Goal: Feedback & Contribution: Submit feedback/report problem

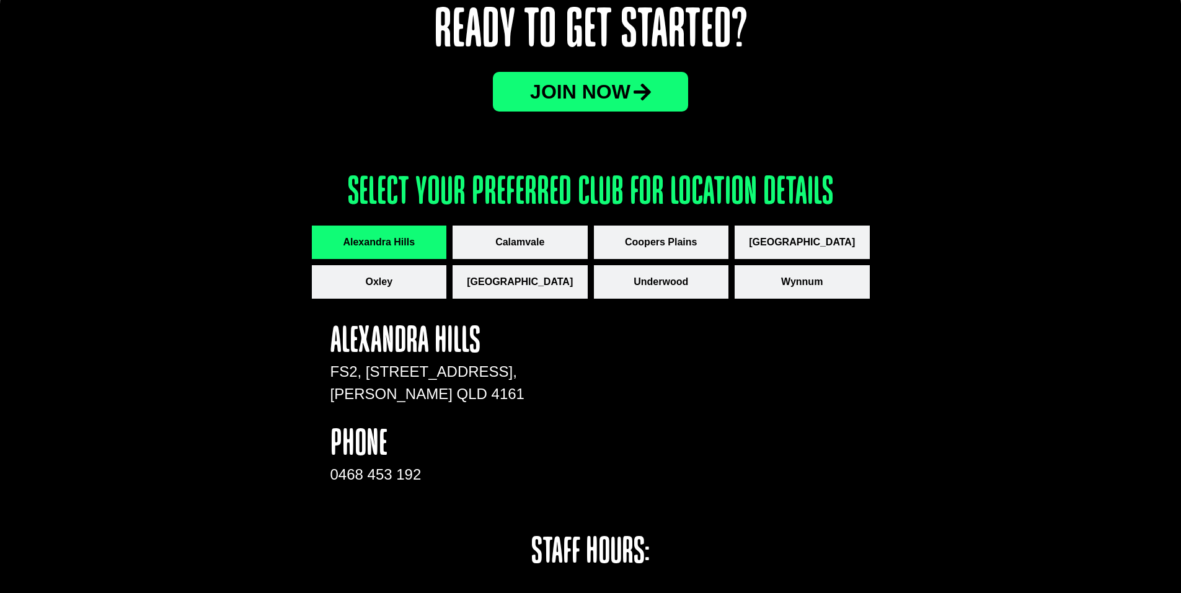
scroll to position [1612, 0]
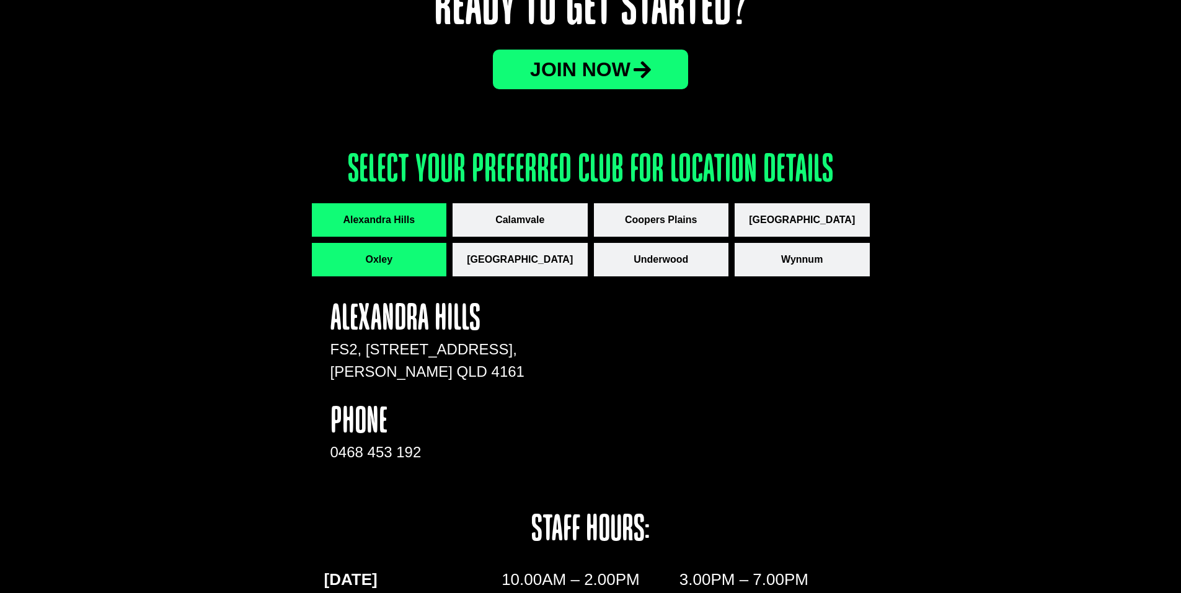
click at [391, 267] on span "Oxley" at bounding box center [378, 259] width 27 height 15
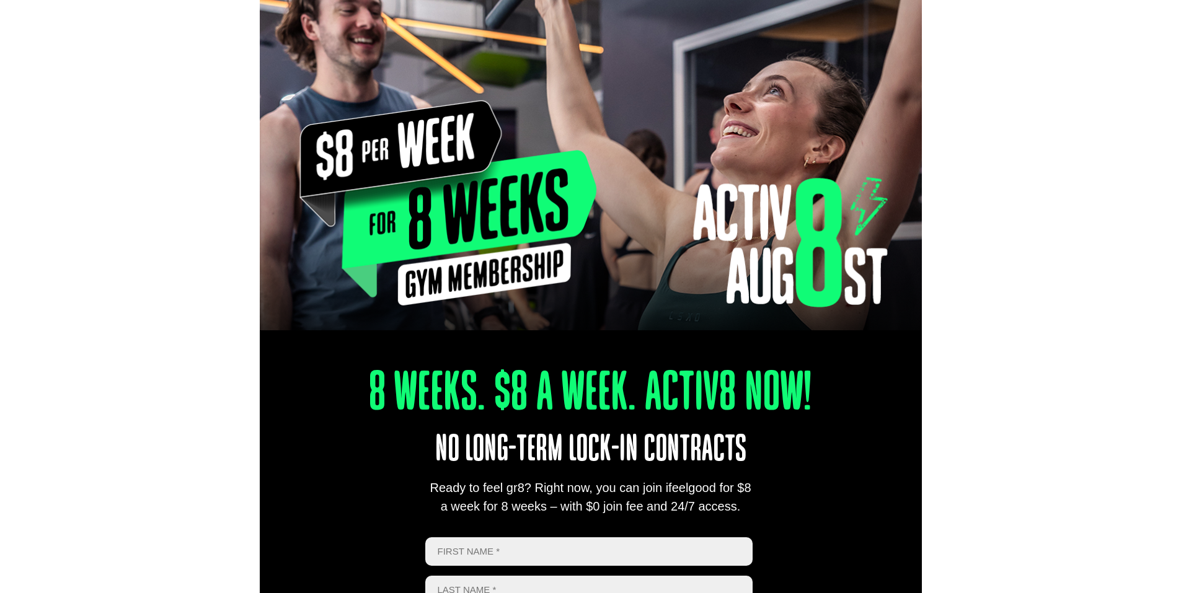
scroll to position [0, 0]
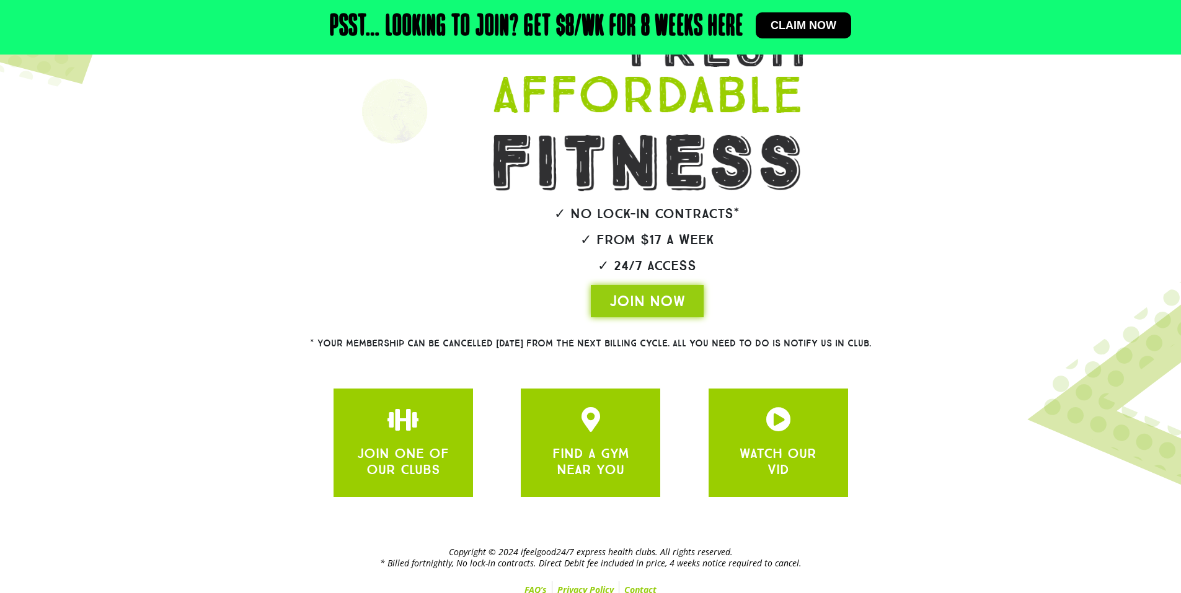
scroll to position [173, 0]
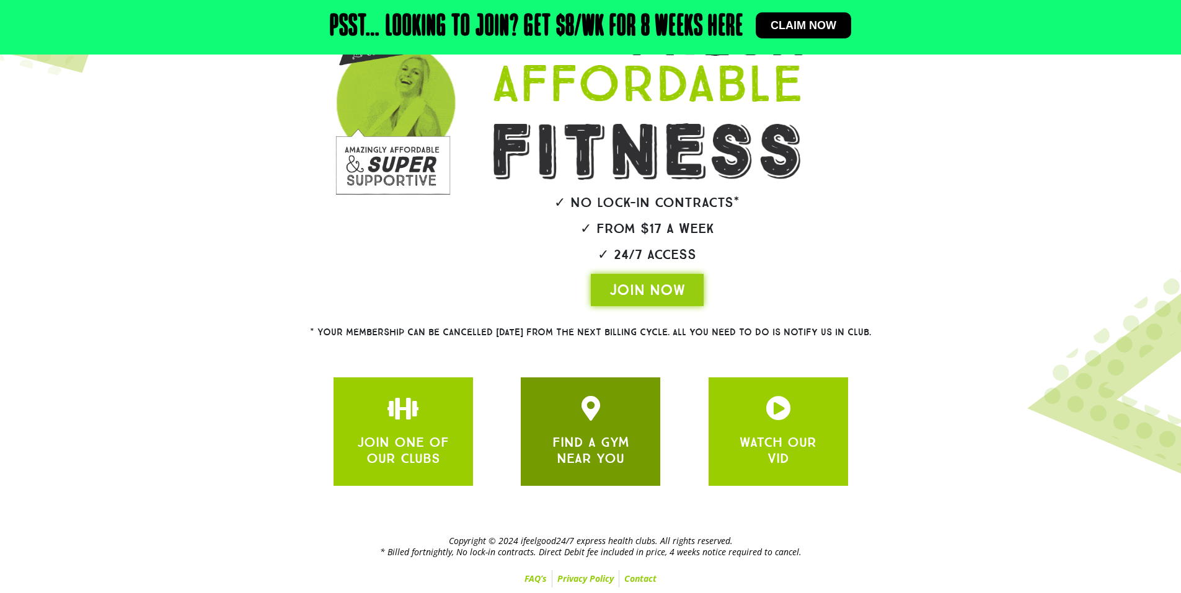
click at [580, 430] on div "FIND A GYM NEAR YOU" at bounding box center [590, 431] width 102 height 71
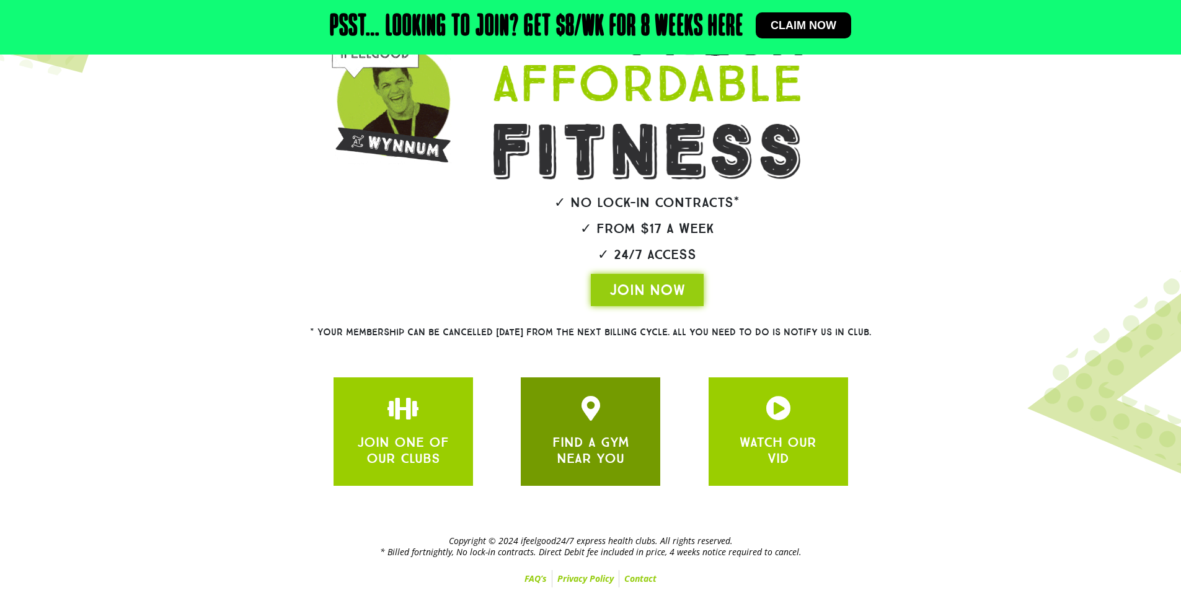
click at [575, 443] on link "FIND A GYM NEAR YOU" at bounding box center [590, 450] width 77 height 33
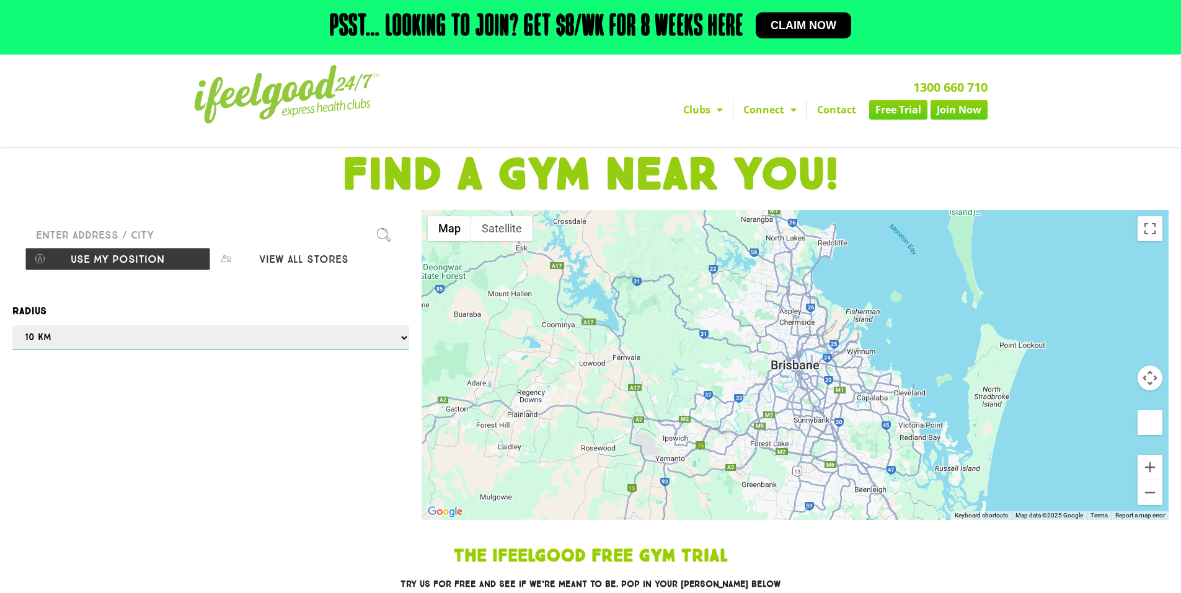
click at [258, 344] on select "Any 1 km 5 km 10 km 50 km 100 km 500 km" at bounding box center [210, 337] width 397 height 25
click at [115, 253] on button "Use my position" at bounding box center [118, 259] width 186 height 24
click at [136, 264] on div at bounding box center [590, 296] width 1181 height 593
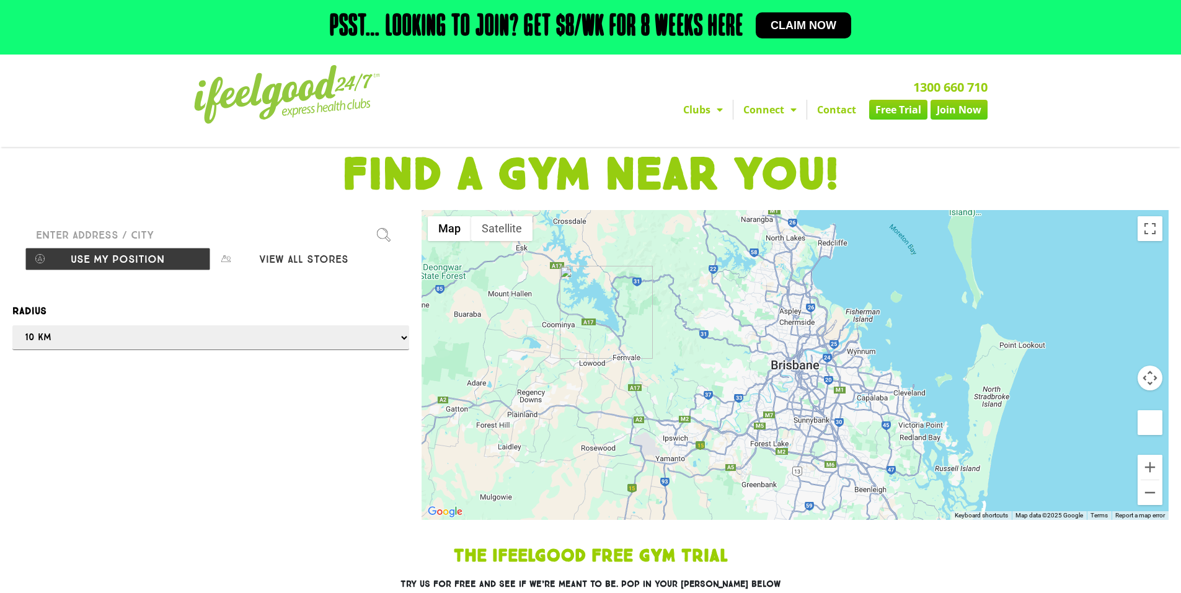
click at [136, 264] on div at bounding box center [590, 296] width 1181 height 593
click at [701, 106] on div at bounding box center [590, 296] width 1181 height 593
click at [714, 109] on div at bounding box center [590, 296] width 1181 height 593
click at [503, 128] on div at bounding box center [590, 296] width 1181 height 593
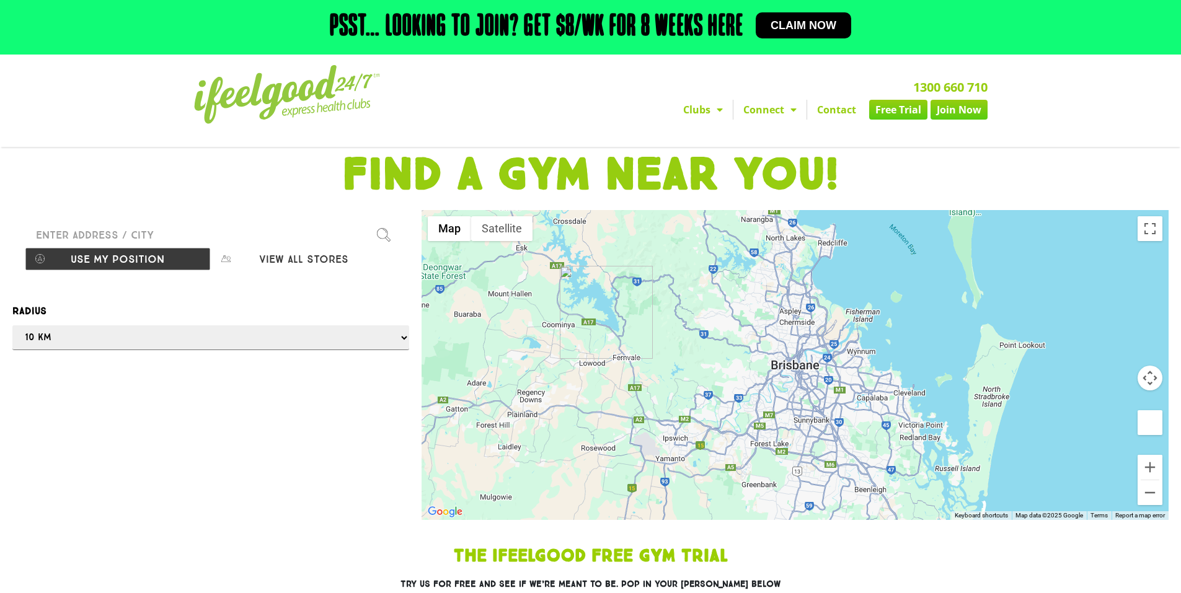
drag, startPoint x: 478, startPoint y: 127, endPoint x: 405, endPoint y: 99, distance: 78.3
click at [475, 126] on div at bounding box center [590, 296] width 1181 height 593
drag, startPoint x: 405, startPoint y: 99, endPoint x: 379, endPoint y: 92, distance: 26.5
click at [393, 95] on div at bounding box center [590, 296] width 1181 height 593
click at [762, 113] on div at bounding box center [590, 296] width 1181 height 593
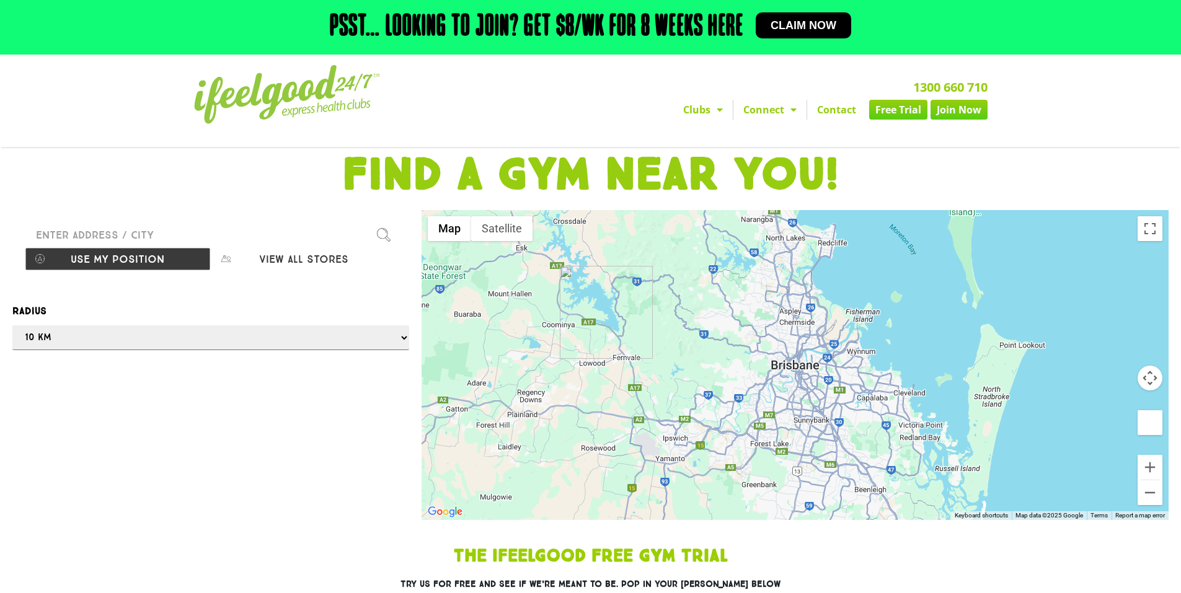
type input "10 Kurzok Pl, Richlands QLD 4077, Australia"
click at [779, 110] on div at bounding box center [590, 296] width 1181 height 593
click at [781, 110] on div at bounding box center [590, 296] width 1181 height 593
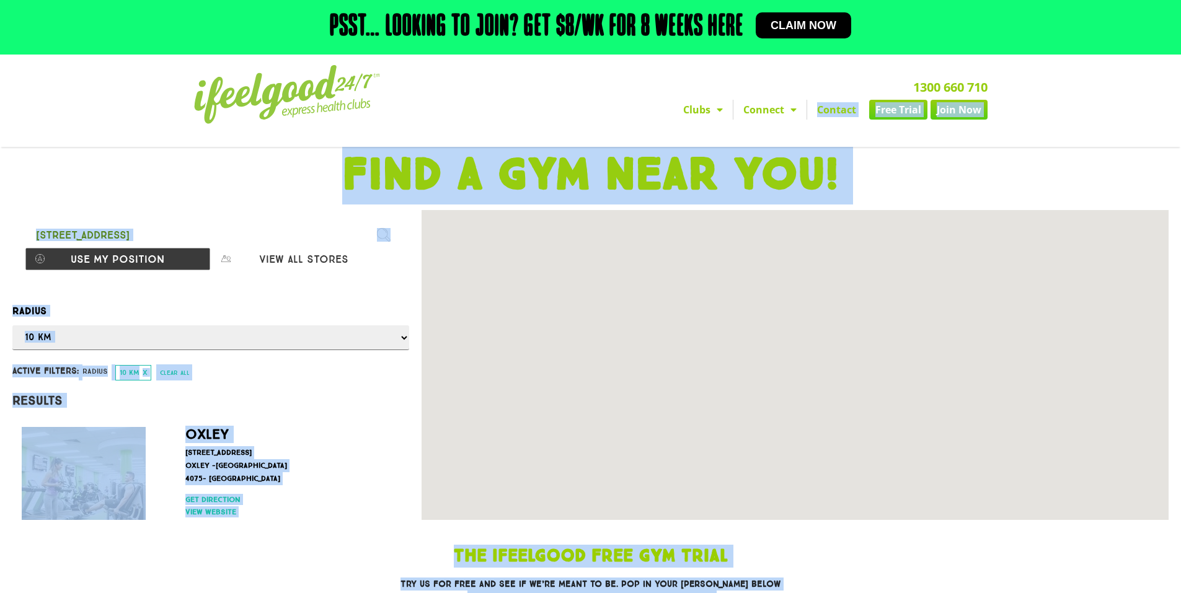
click at [793, 110] on span "Menu" at bounding box center [790, 110] width 12 height 22
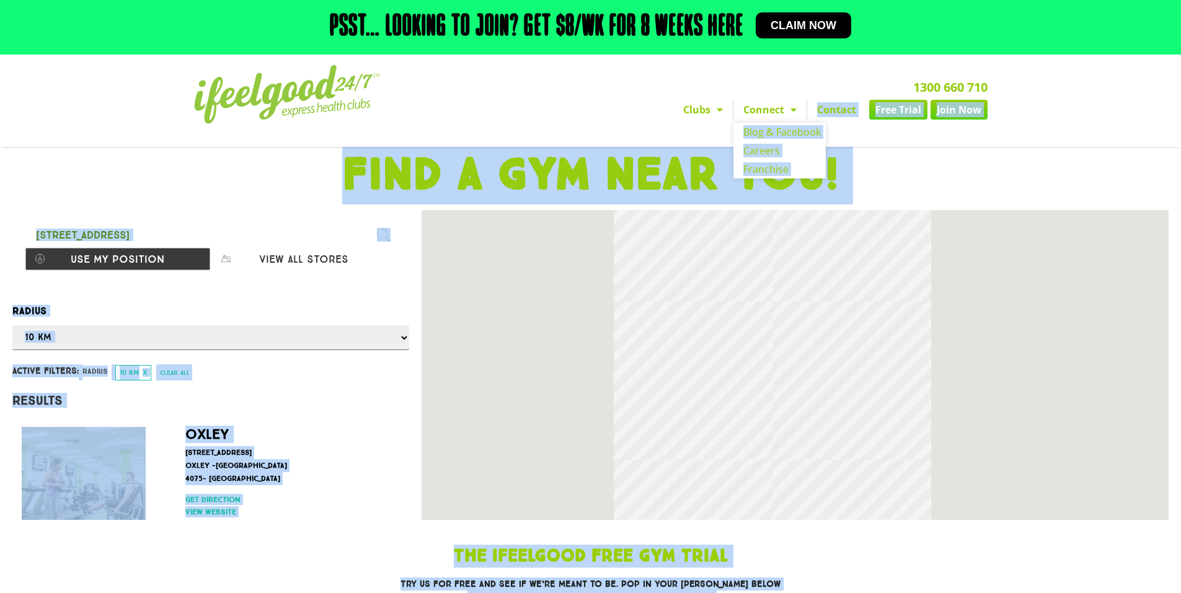
click at [774, 111] on link "Connect" at bounding box center [769, 110] width 73 height 20
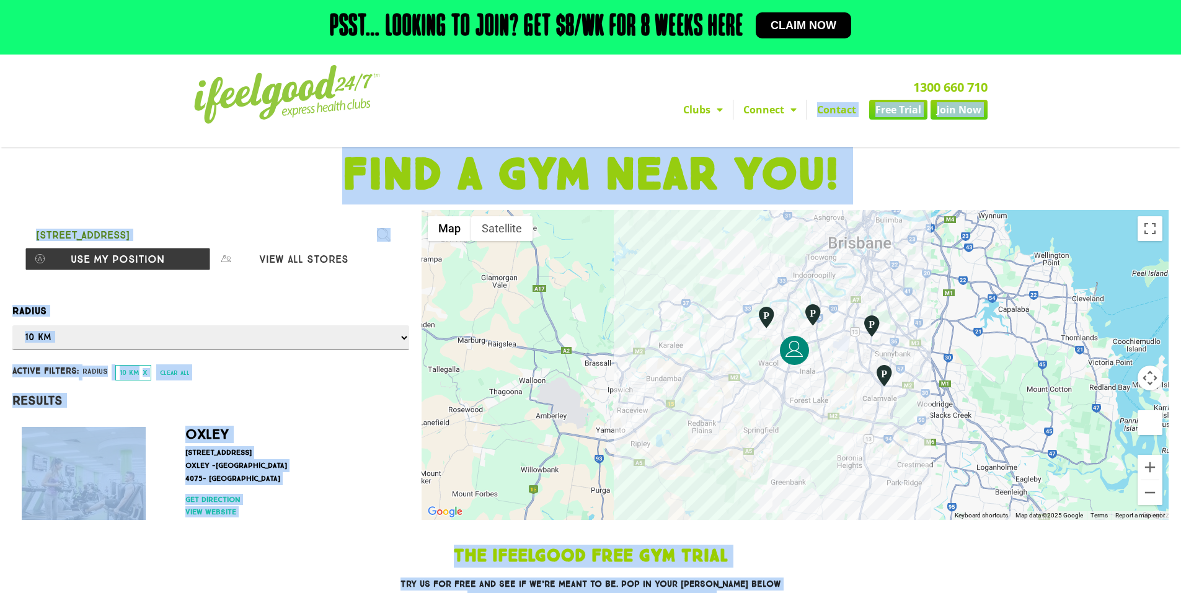
click at [792, 110] on span "Menu" at bounding box center [790, 110] width 12 height 22
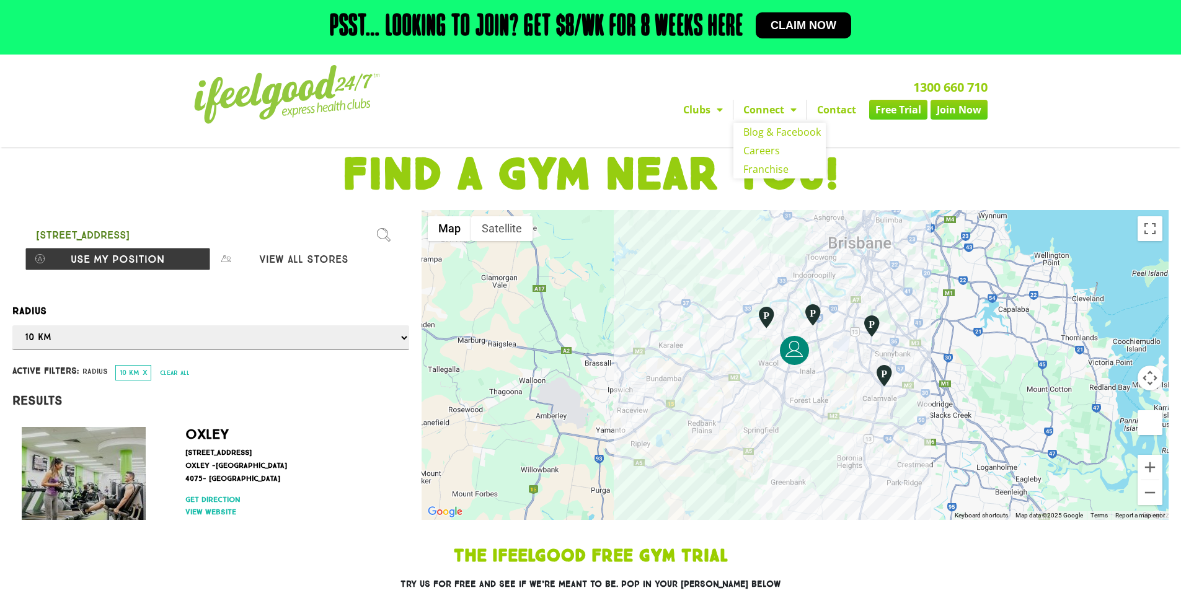
click at [725, 82] on h2 "1300 660 710" at bounding box center [731, 87] width 511 height 12
click at [721, 108] on span "Menu" at bounding box center [716, 110] width 12 height 22
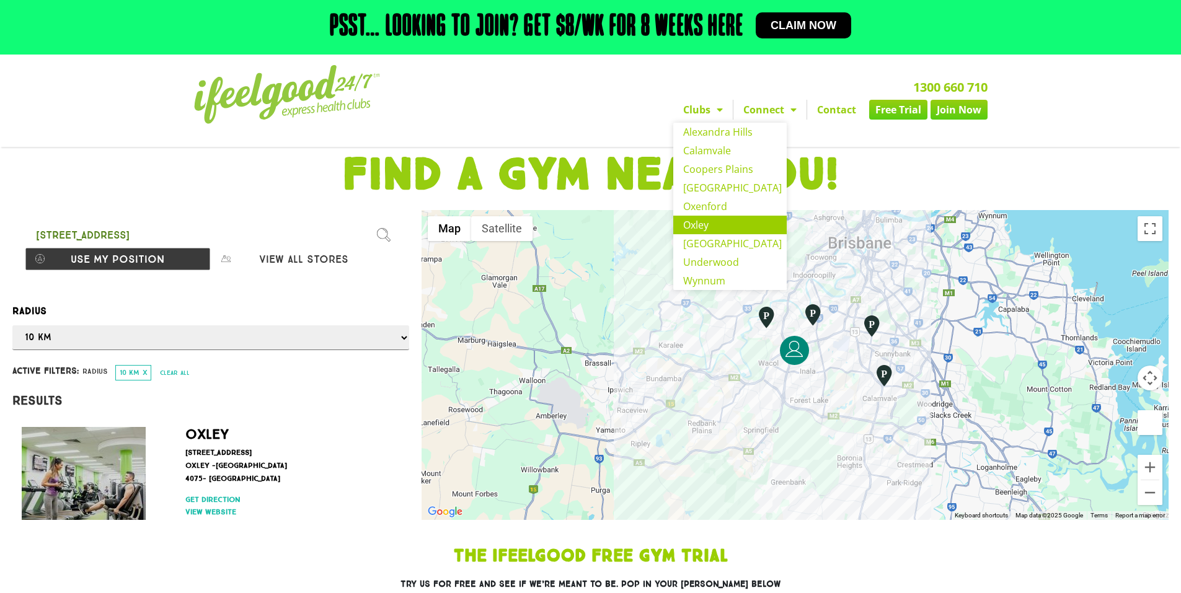
click at [705, 227] on link "Oxley" at bounding box center [729, 225] width 113 height 19
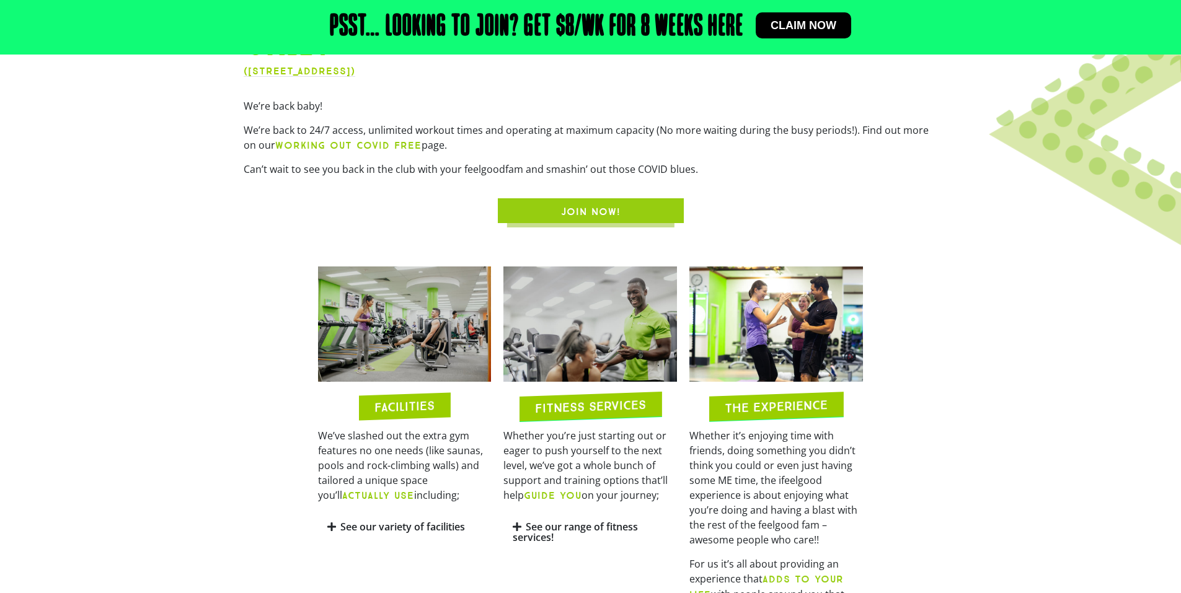
scroll to position [558, 0]
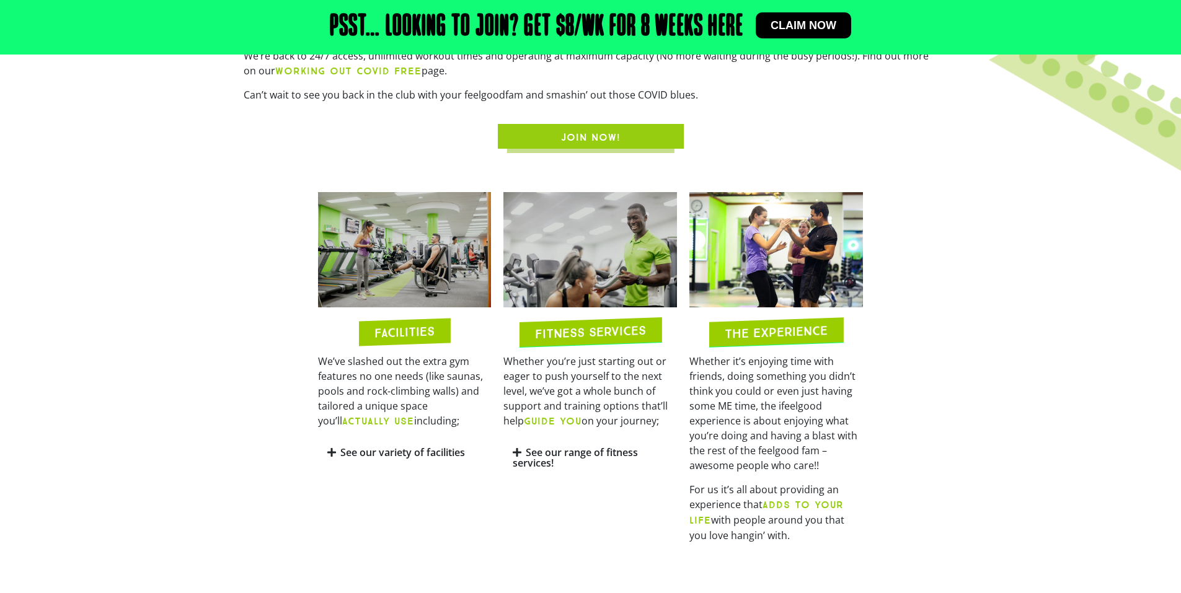
click at [625, 138] on span "JOIN NOW!" at bounding box center [590, 137] width 126 height 15
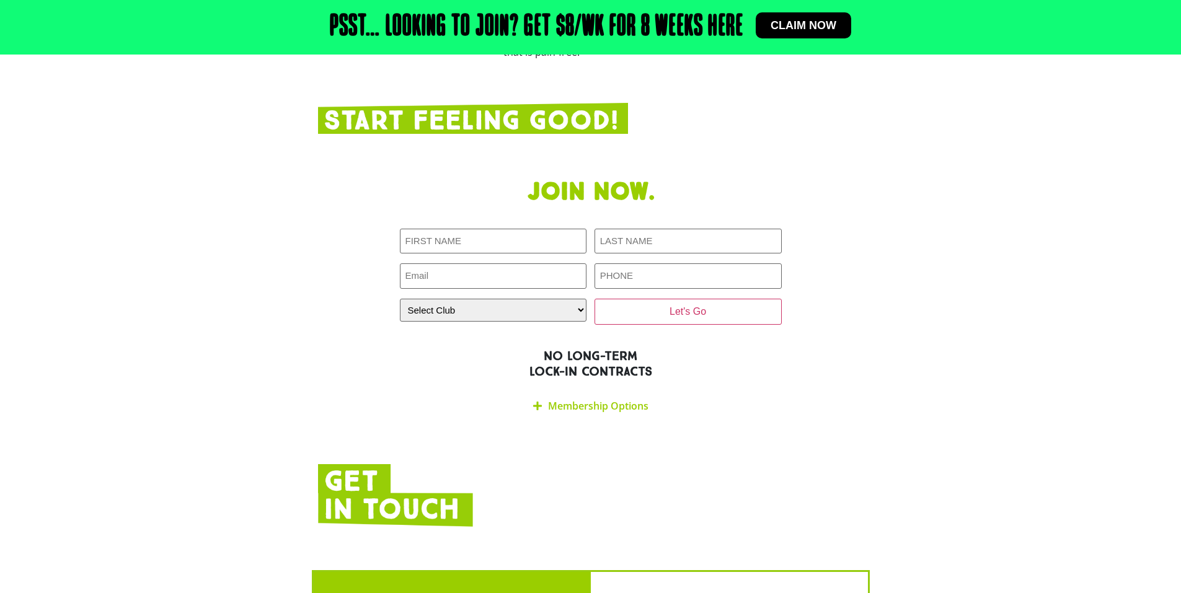
scroll to position [2063, 0]
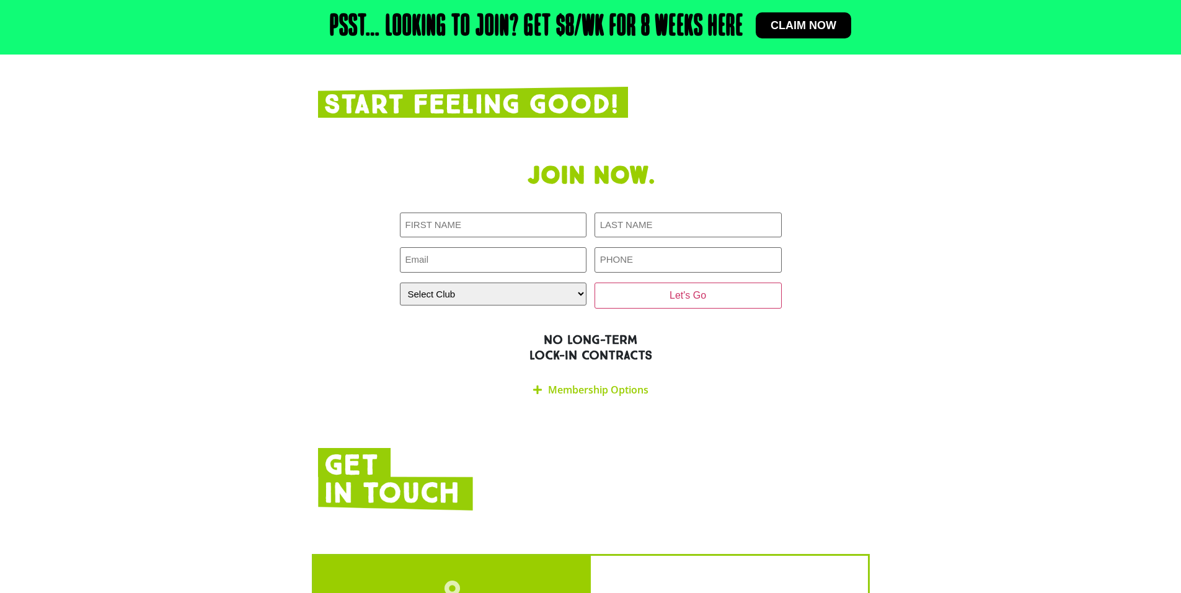
click at [629, 383] on link "Membership Options" at bounding box center [598, 390] width 100 height 14
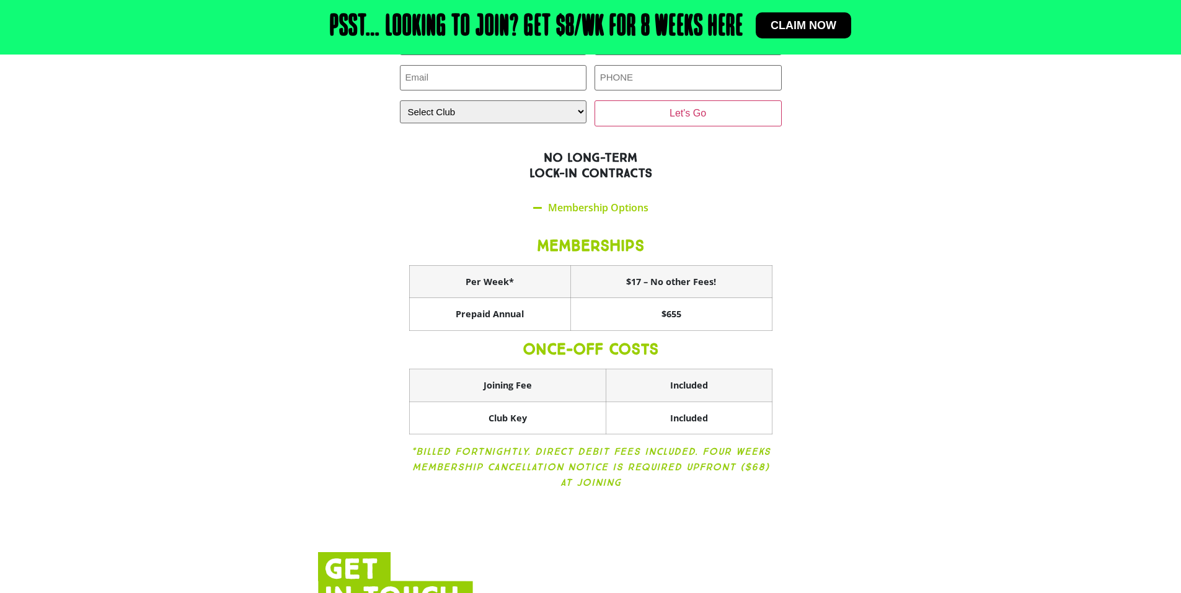
scroll to position [2249, 0]
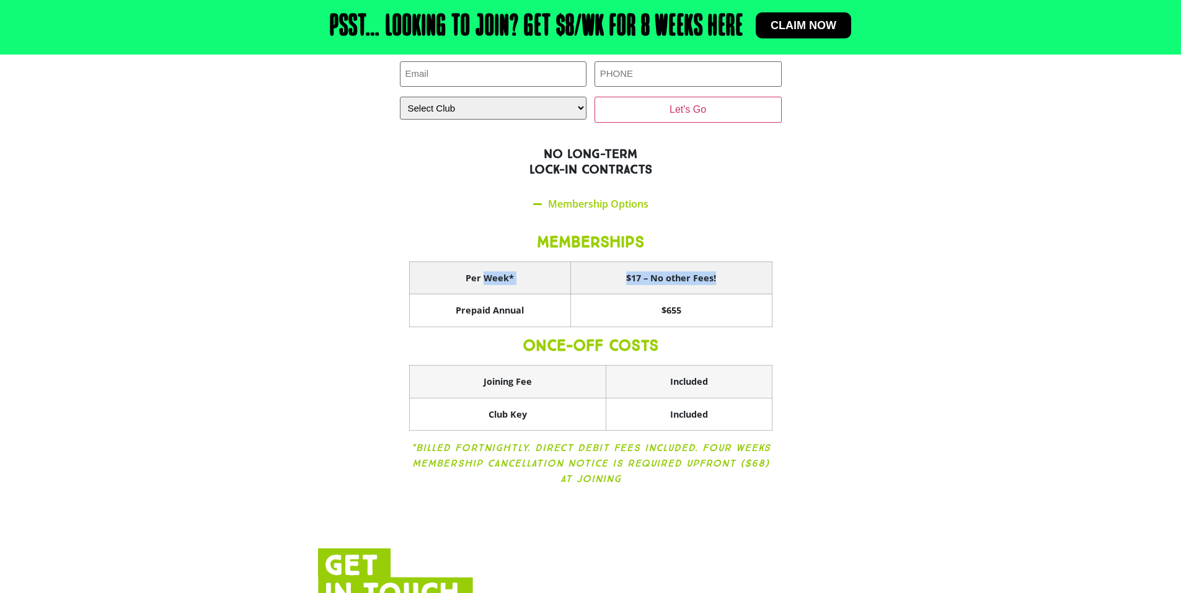
drag, startPoint x: 537, startPoint y: 223, endPoint x: 742, endPoint y: 221, distance: 205.2
click at [742, 262] on tr "Per Week* $17 – No other Fees!" at bounding box center [590, 278] width 363 height 33
click at [910, 233] on section "Join now. First NAME (Required) LAST NAME (Required) Email (Required) PHONE (Re…" at bounding box center [590, 240] width 1181 height 542
drag, startPoint x: 646, startPoint y: 324, endPoint x: 714, endPoint y: 345, distance: 71.4
click at [714, 366] on th "Included" at bounding box center [689, 382] width 166 height 33
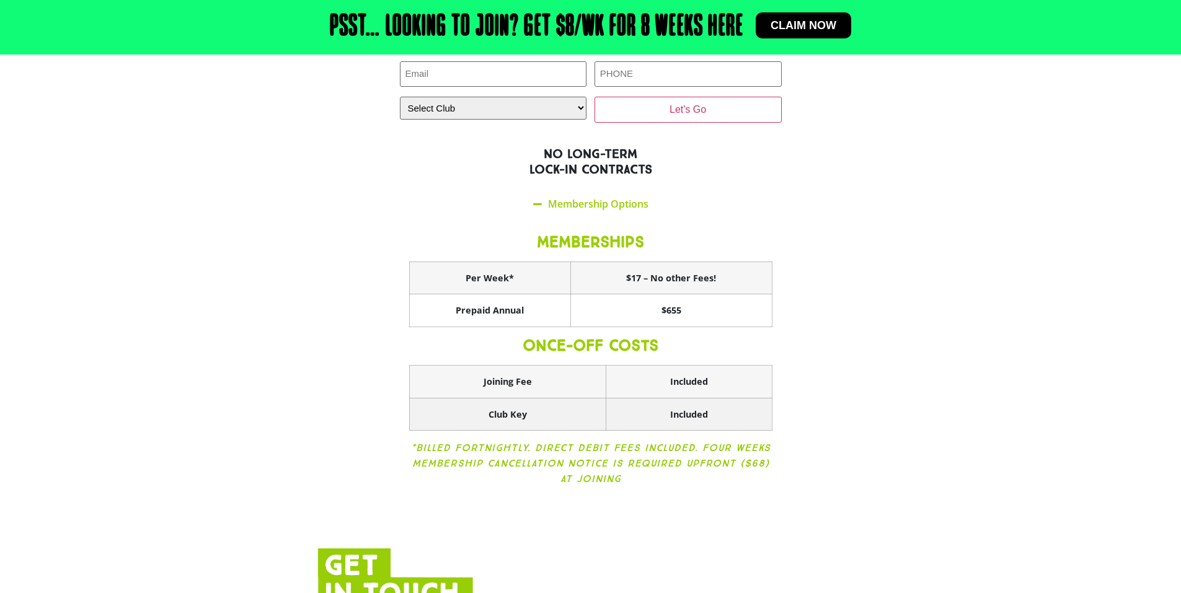
click at [739, 398] on th "Included" at bounding box center [689, 414] width 166 height 33
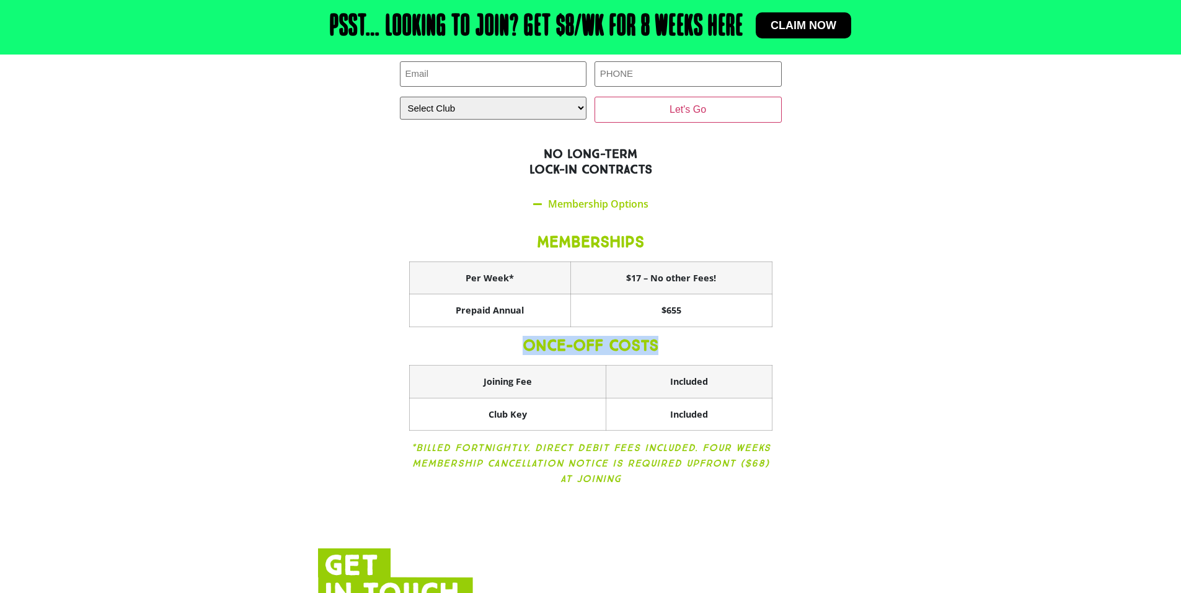
drag, startPoint x: 520, startPoint y: 294, endPoint x: 670, endPoint y: 295, distance: 150.0
click at [670, 337] on h3 "ONCE-OFF COSTS" at bounding box center [590, 346] width 363 height 19
click at [632, 366] on th "Included" at bounding box center [689, 382] width 166 height 33
drag, startPoint x: 511, startPoint y: 298, endPoint x: 660, endPoint y: 299, distance: 149.4
click at [660, 337] on h3 "ONCE-OFF COSTS" at bounding box center [590, 346] width 363 height 19
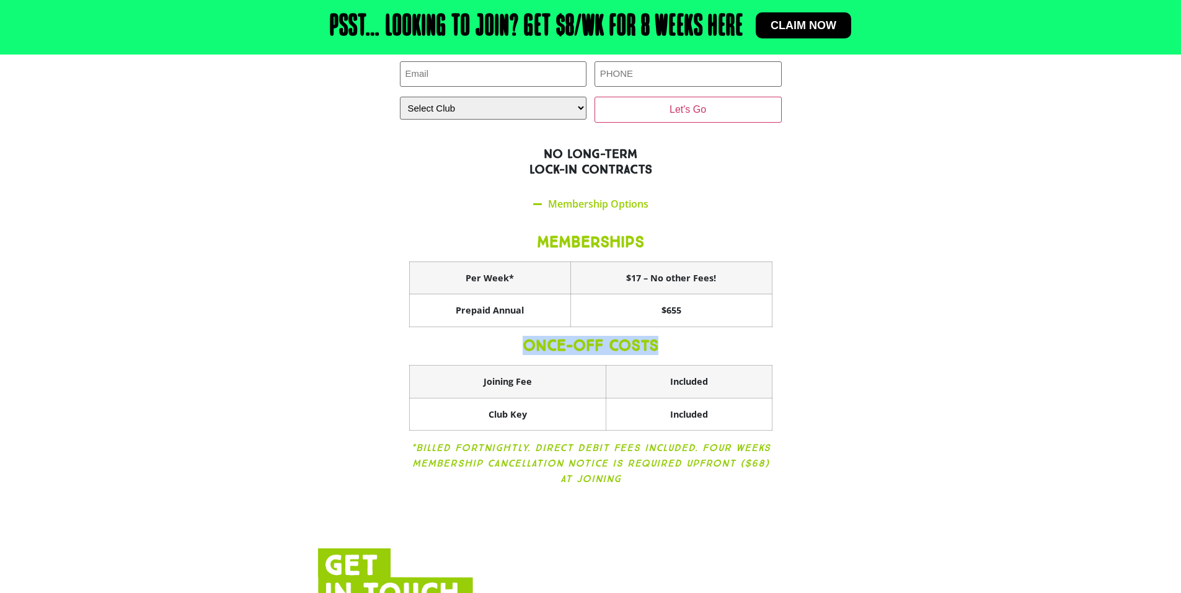
click at [673, 337] on h3 "ONCE-OFF COSTS" at bounding box center [590, 346] width 363 height 19
drag, startPoint x: 649, startPoint y: 327, endPoint x: 710, endPoint y: 326, distance: 60.8
click at [710, 366] on th "Included" at bounding box center [689, 382] width 166 height 33
drag, startPoint x: 604, startPoint y: 231, endPoint x: 643, endPoint y: 234, distance: 39.2
click at [643, 262] on th "$17 – No other Fees!" at bounding box center [670, 278] width 201 height 33
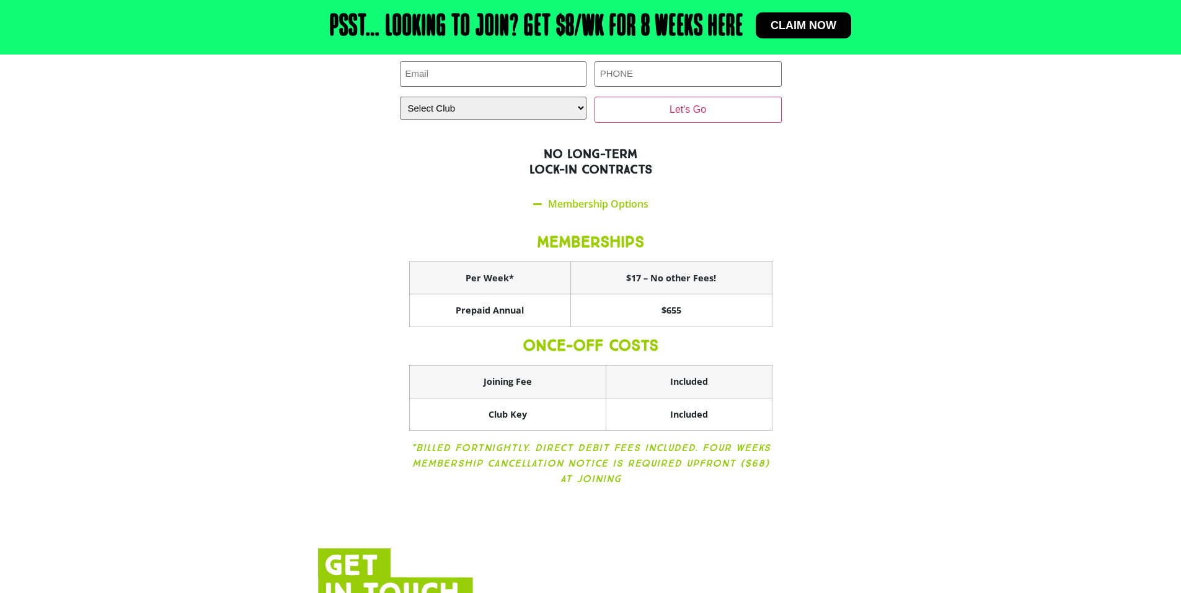
click at [780, 276] on div "MEMBERSHIPS Per Week* $17 – No other Fees! Prepaid Annual $655 ONCE-OFF COSTS J…" at bounding box center [591, 362] width 382 height 286
click at [673, 442] on icon "*BILLED FORTNIGHTLY. DIRECT DEBIT FEES INCLUDED. FOUR WEEKS MEMBERSHIP CANCELLA…" at bounding box center [591, 463] width 360 height 43
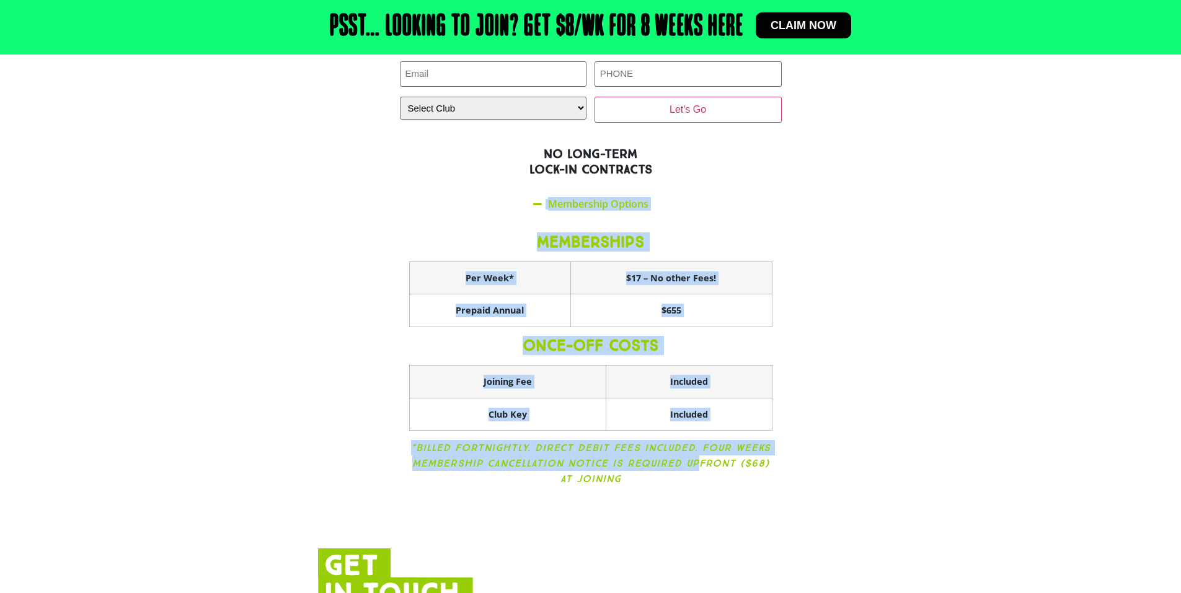
drag, startPoint x: 699, startPoint y: 420, endPoint x: 439, endPoint y: 134, distance: 386.6
click at [438, 135] on div "Join now. First NAME (Required) LAST NAME (Required) Email (Required) PHONE (Re…" at bounding box center [591, 240] width 558 height 542
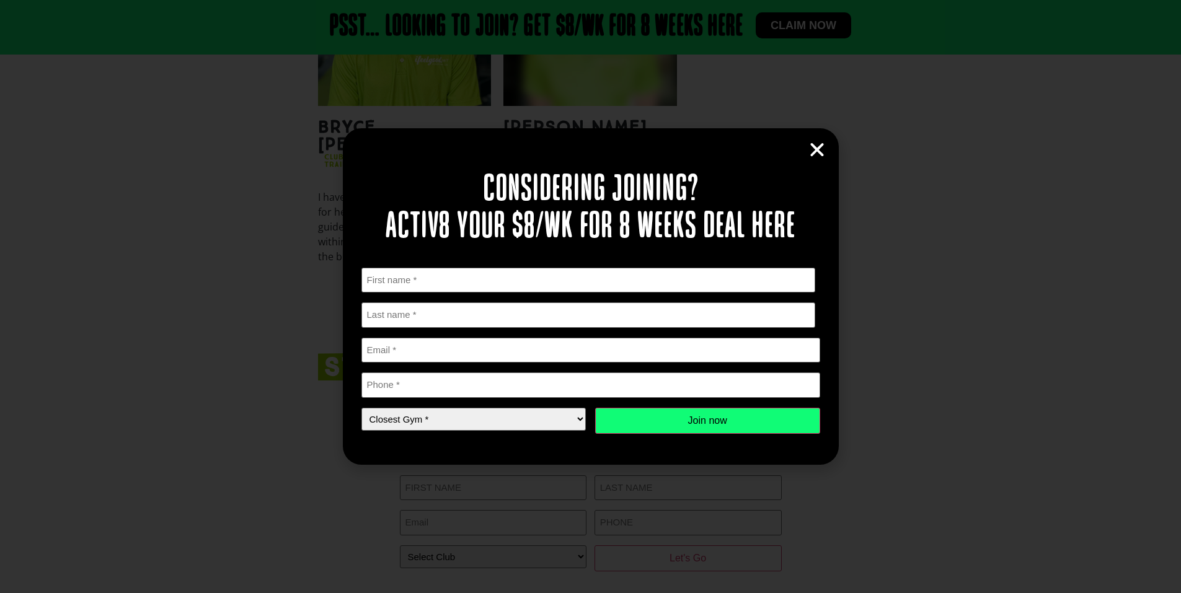
scroll to position [3135, 0]
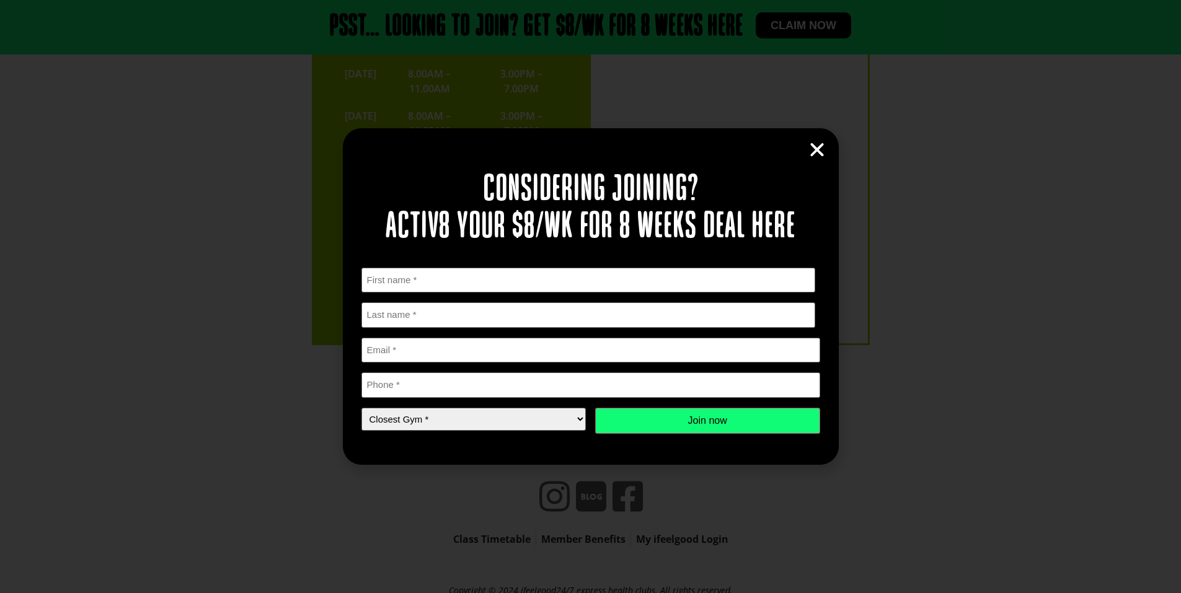
click at [816, 154] on icon "Close" at bounding box center [817, 150] width 19 height 19
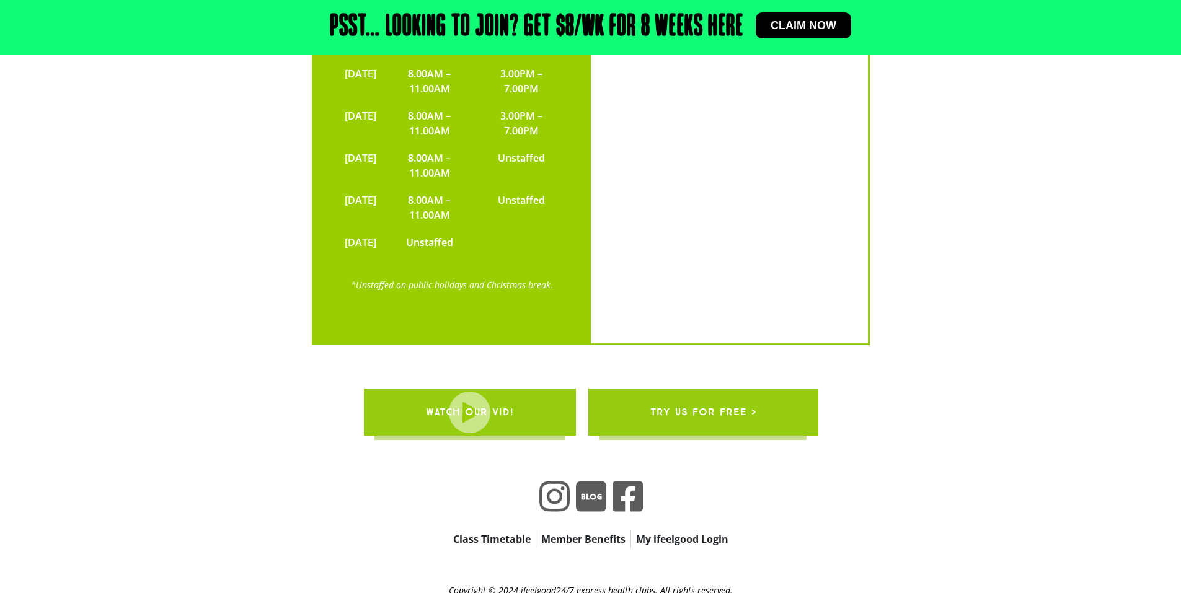
click at [685, 395] on span "try us for free >" at bounding box center [703, 412] width 106 height 35
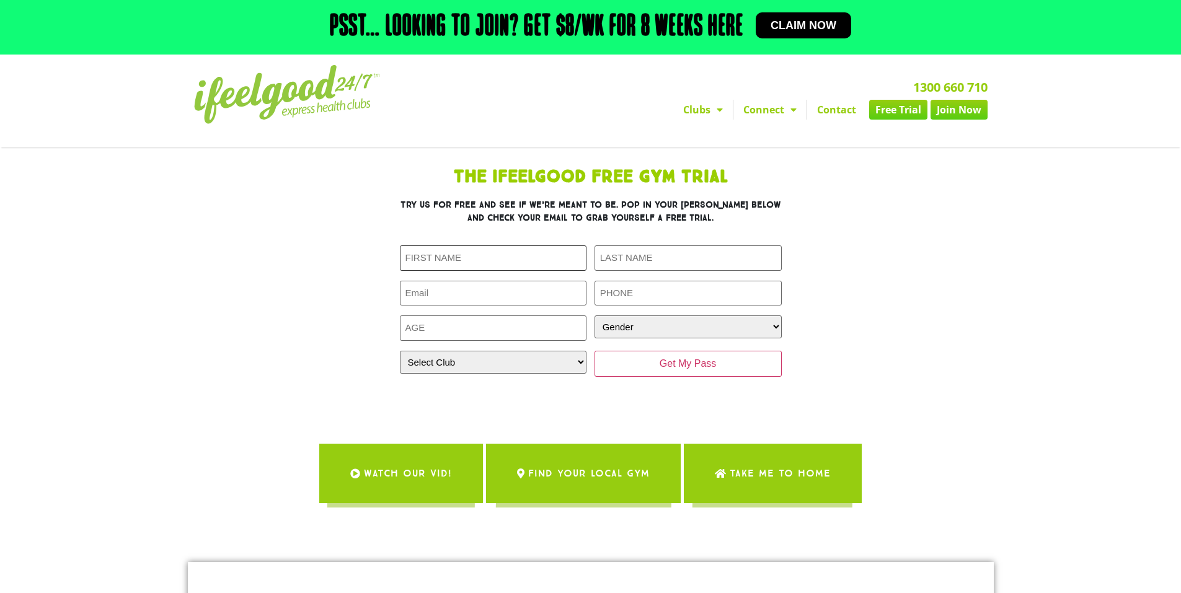
click at [525, 251] on input "First Name (Required)" at bounding box center [493, 257] width 187 height 25
click at [523, 256] on input "First Name (Required)" at bounding box center [493, 257] width 187 height 25
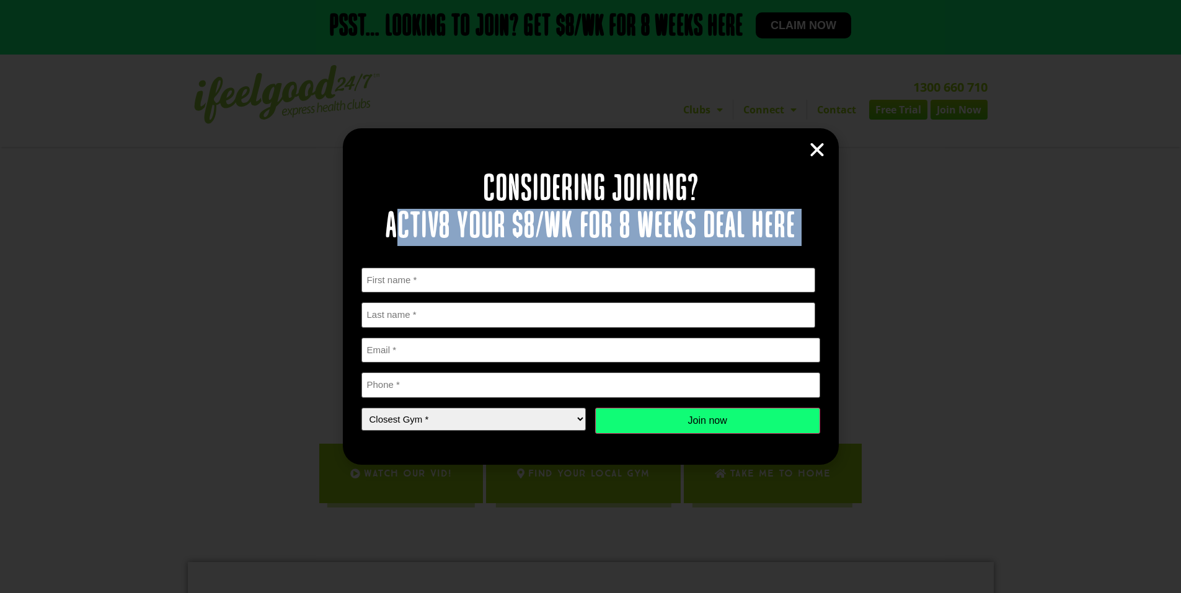
drag, startPoint x: 401, startPoint y: 234, endPoint x: 695, endPoint y: 296, distance: 300.1
click at [695, 296] on div "Considering joining? Activ8 your $8/wk for 8 weeks deal here " * " indicates re…" at bounding box center [590, 314] width 459 height 298
click at [573, 294] on div "First Name * First Last Name * Last name Email * Phone * Closest Gym * Closest …" at bounding box center [590, 351] width 459 height 166
click at [561, 286] on input "First" at bounding box center [588, 280] width 454 height 25
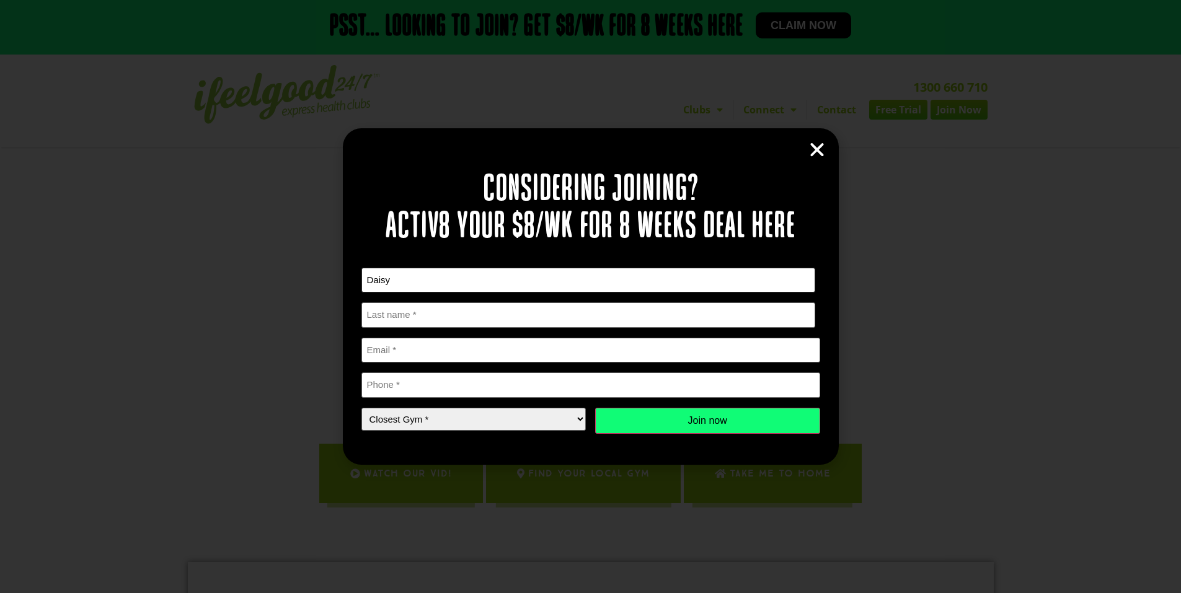
type input "Daisy"
click at [569, 329] on div "First Name * Daisy First Last Name * Last name Email * Phone * Closest Gym * Cl…" at bounding box center [590, 351] width 459 height 166
click at [575, 322] on input "Last name" at bounding box center [588, 314] width 454 height 25
type input "Tang"
click at [589, 343] on input "Email *" at bounding box center [590, 350] width 459 height 25
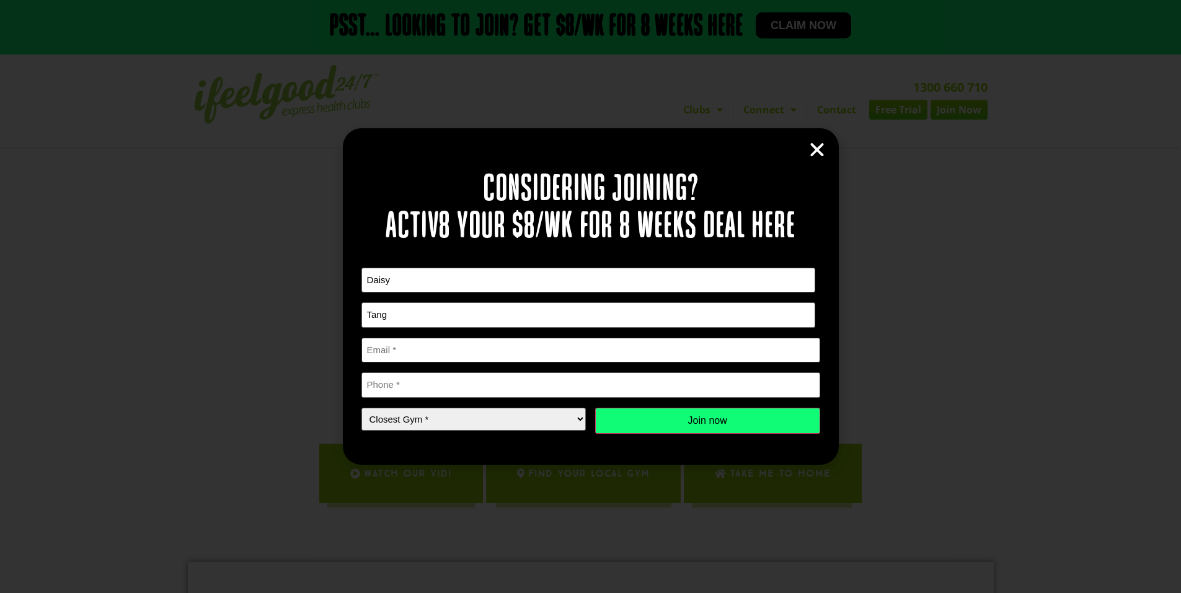
type input "thientruc4321@gmail.com"
type input "0404278298"
click at [492, 420] on select "Closest Gym * Alexandra Hills Calamvale Coopers Plains Middle Park Oxley Park R…" at bounding box center [473, 419] width 225 height 23
select select "Oxley"
click at [361, 408] on select "Closest Gym * Alexandra Hills Calamvale Coopers Plains Middle Park Oxley Park R…" at bounding box center [473, 419] width 225 height 23
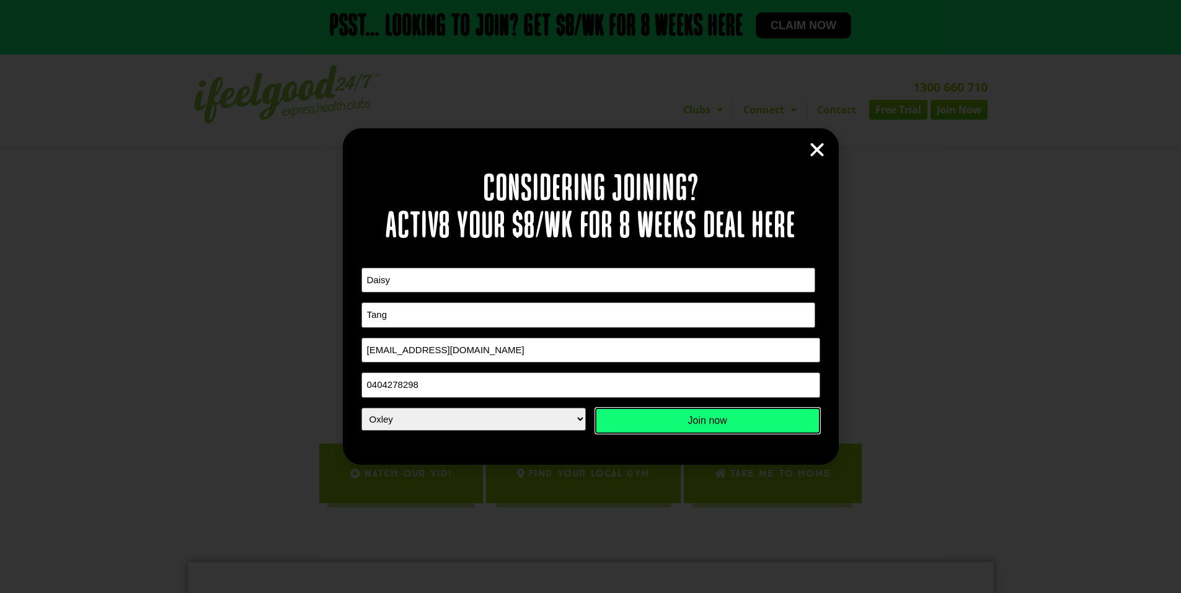
click at [718, 420] on input "Join now" at bounding box center [707, 421] width 225 height 26
click at [695, 420] on input "Join now" at bounding box center [707, 421] width 225 height 26
click at [696, 420] on input "Join now" at bounding box center [707, 421] width 225 height 26
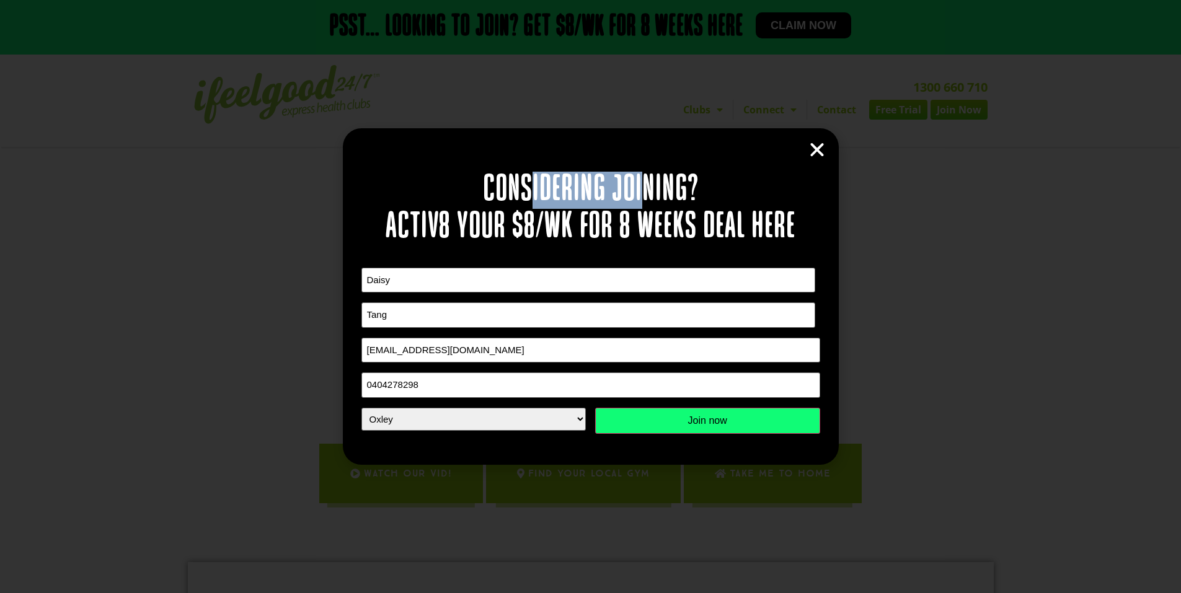
drag, startPoint x: 648, startPoint y: 165, endPoint x: 536, endPoint y: 166, distance: 112.2
click at [536, 166] on div "Considering joining? Activ8 your $8/wk for 8 weeks deal here " * " indicates re…" at bounding box center [591, 296] width 496 height 336
click at [707, 159] on div "Considering joining? Activ8 your $8/wk for 8 weeks deal here " * " indicates re…" at bounding box center [591, 296] width 496 height 336
click at [668, 421] on input "Join now" at bounding box center [707, 421] width 225 height 26
click at [458, 391] on input "0404278298" at bounding box center [590, 385] width 459 height 25
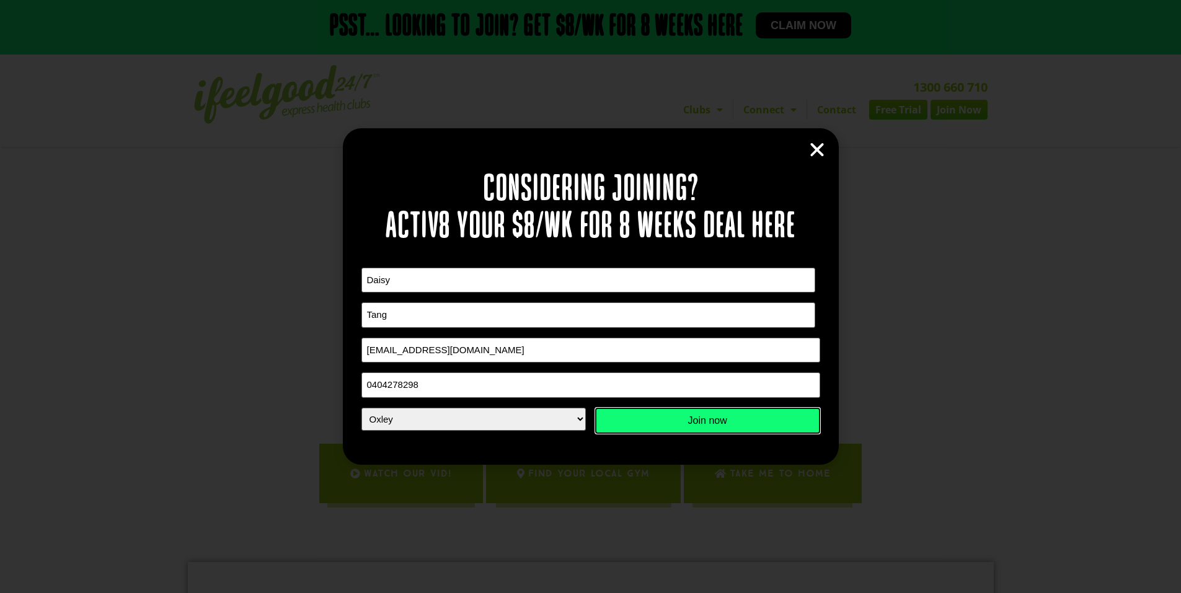
click at [724, 410] on input "Join now" at bounding box center [707, 421] width 225 height 26
click at [793, 422] on input "Join now" at bounding box center [707, 421] width 225 height 26
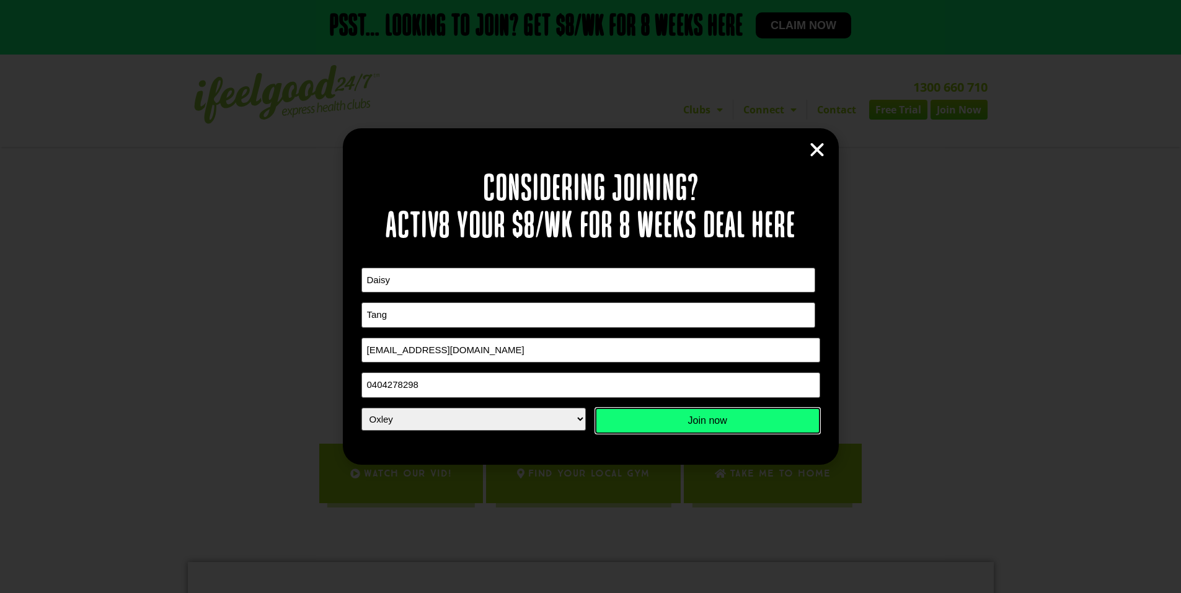
click at [793, 422] on input "Join now" at bounding box center [707, 421] width 225 height 26
click at [774, 421] on input "Join now" at bounding box center [707, 421] width 225 height 26
click at [772, 421] on input "Join now" at bounding box center [707, 421] width 225 height 26
click at [715, 423] on input "Join now" at bounding box center [707, 421] width 225 height 26
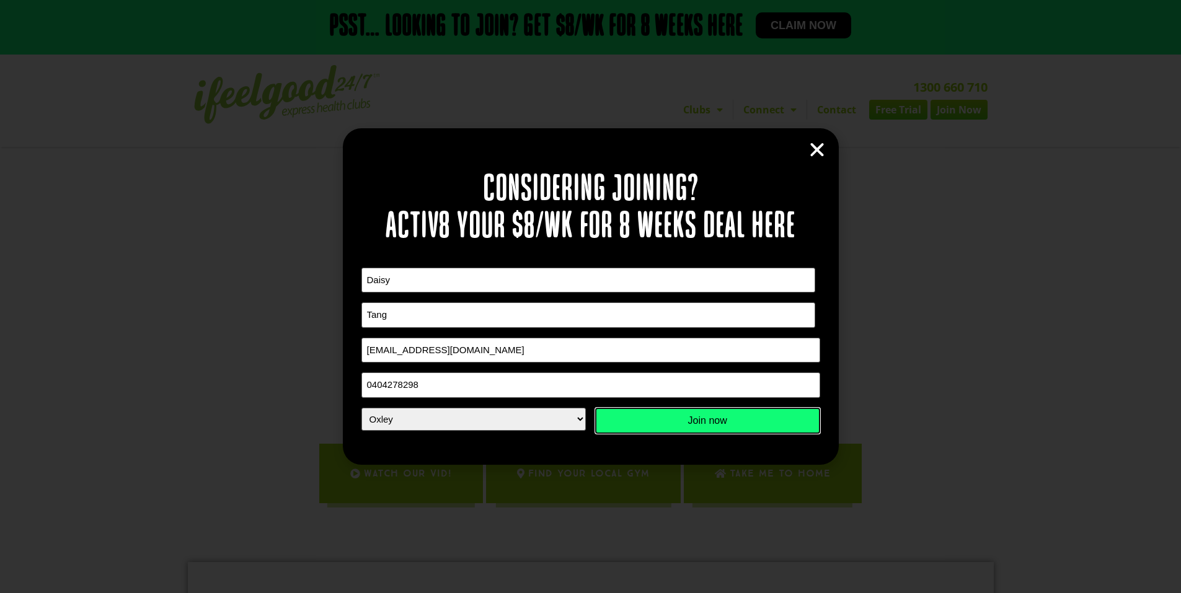
click at [715, 423] on input "Join now" at bounding box center [707, 421] width 225 height 26
click at [818, 149] on icon "Close" at bounding box center [817, 150] width 19 height 19
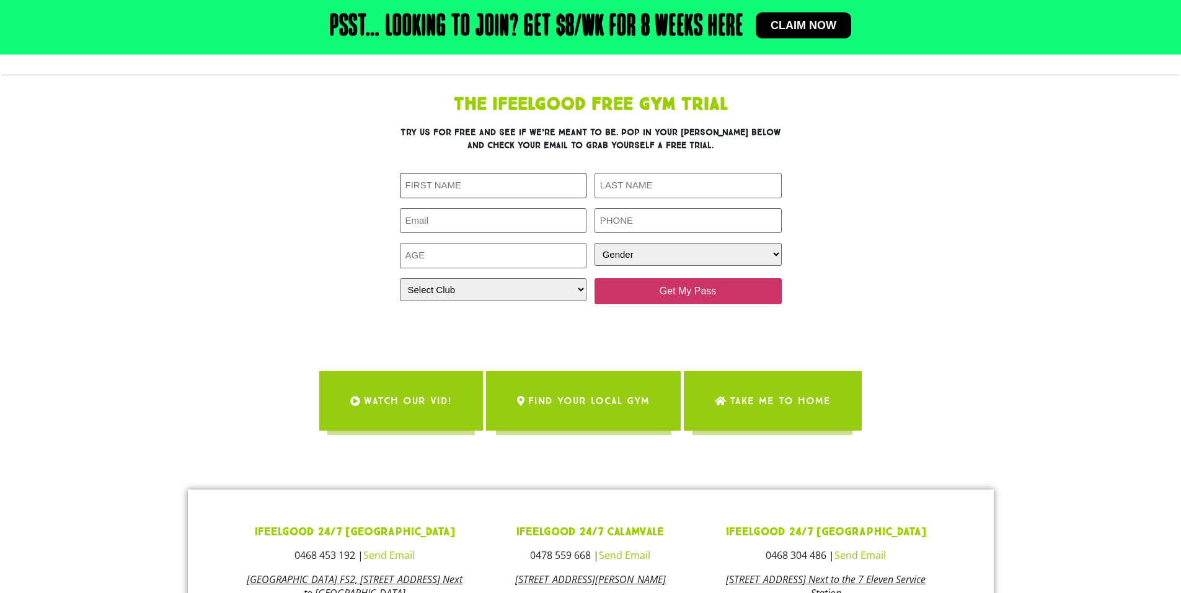
scroll to position [62, 0]
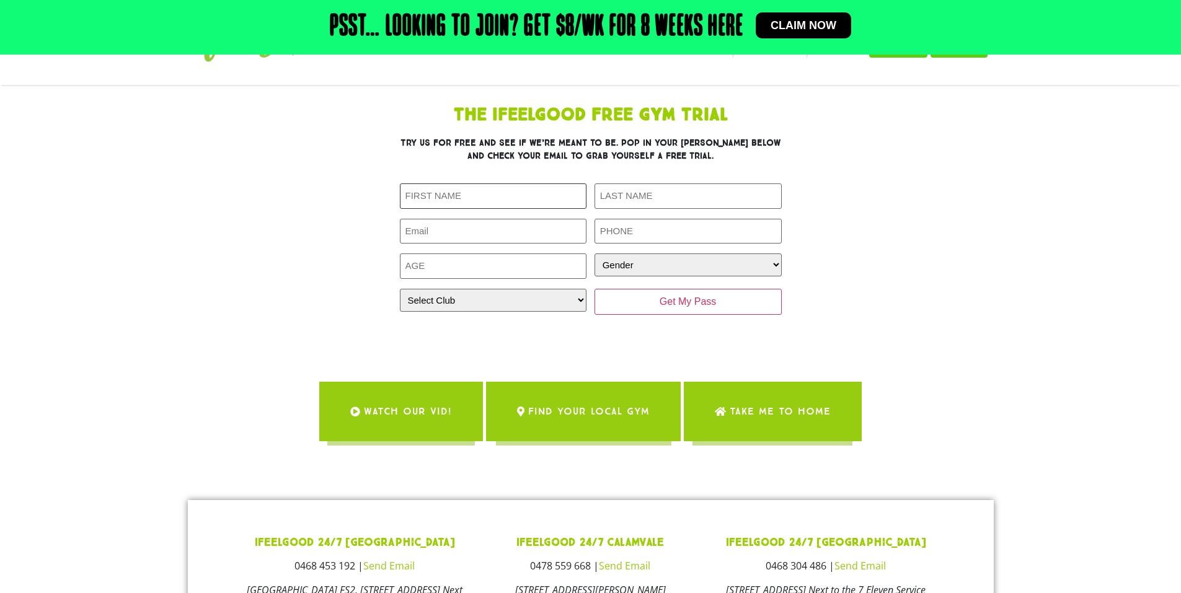
click at [530, 205] on input "First Name (Required)" at bounding box center [493, 195] width 187 height 25
type input "Daisy"
click at [629, 191] on input "Last Name (Required)" at bounding box center [687, 195] width 187 height 25
type input "Tang"
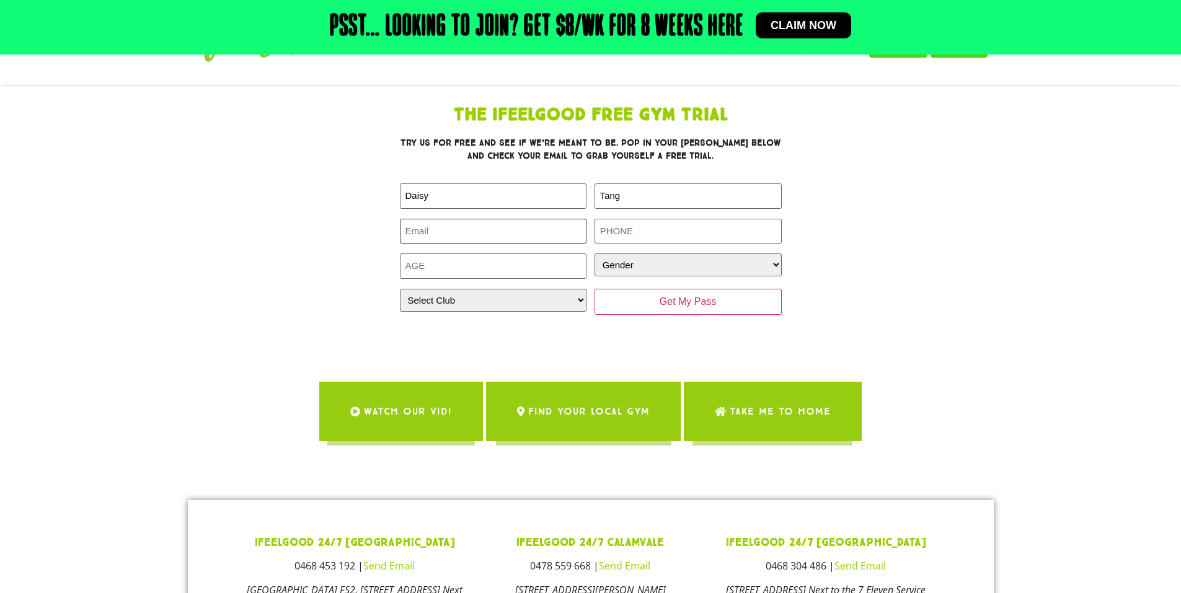
click at [481, 236] on input "Email (Required)" at bounding box center [493, 231] width 187 height 25
type input "thientruc4321@gmail.com"
type input "0404278298"
click at [505, 262] on input "Age (Required)" at bounding box center [493, 266] width 187 height 25
click at [576, 268] on input "-1" at bounding box center [493, 266] width 187 height 25
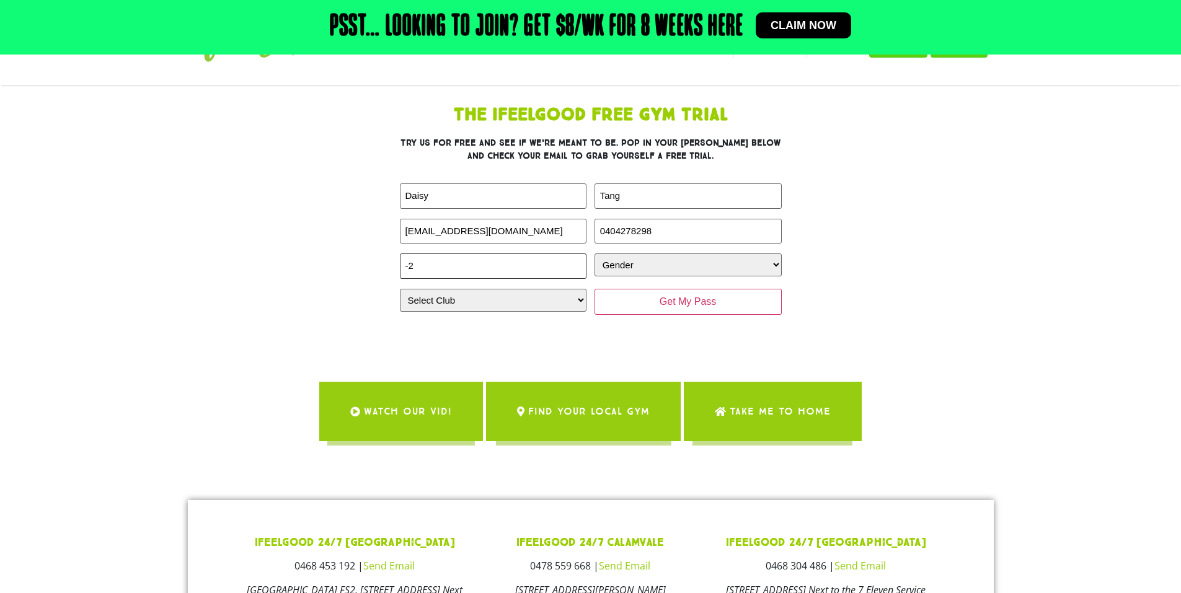
click at [576, 268] on input "-2" at bounding box center [493, 266] width 187 height 25
click at [576, 260] on input "-1" at bounding box center [493, 266] width 187 height 25
click at [576, 260] on input "0" at bounding box center [493, 266] width 187 height 25
click at [576, 260] on input "1" at bounding box center [493, 266] width 187 height 25
click at [576, 260] on input "2" at bounding box center [493, 266] width 187 height 25
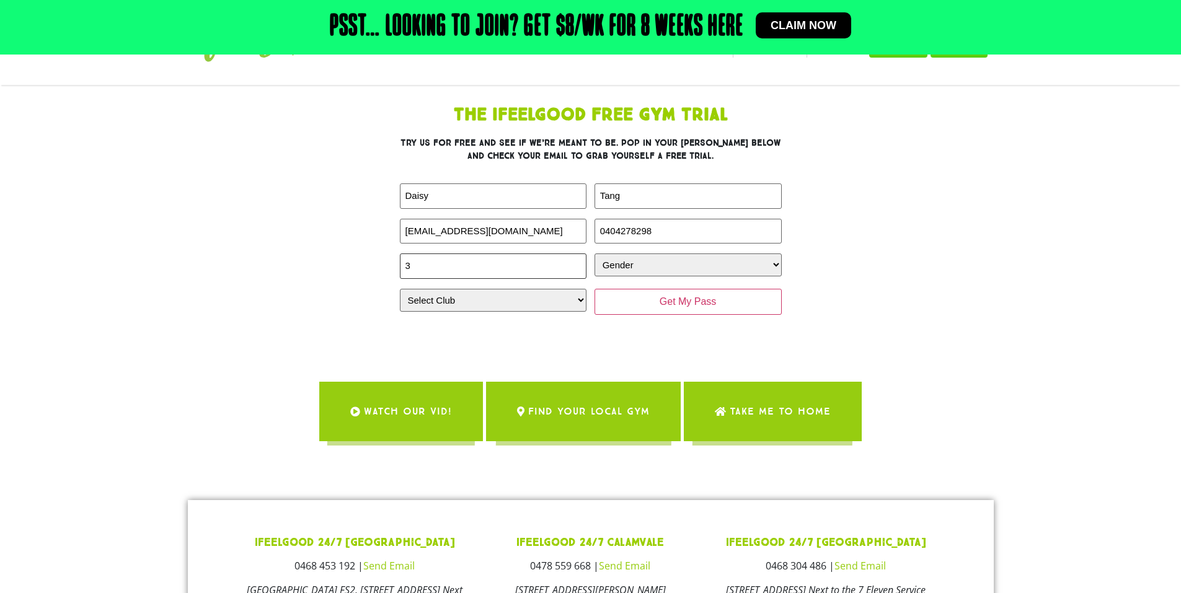
type input "3"
click at [576, 260] on input "3" at bounding box center [493, 266] width 187 height 25
click at [513, 261] on input "3" at bounding box center [493, 266] width 187 height 25
type input "21"
click at [654, 268] on select "Gender Male Female" at bounding box center [687, 265] width 187 height 23
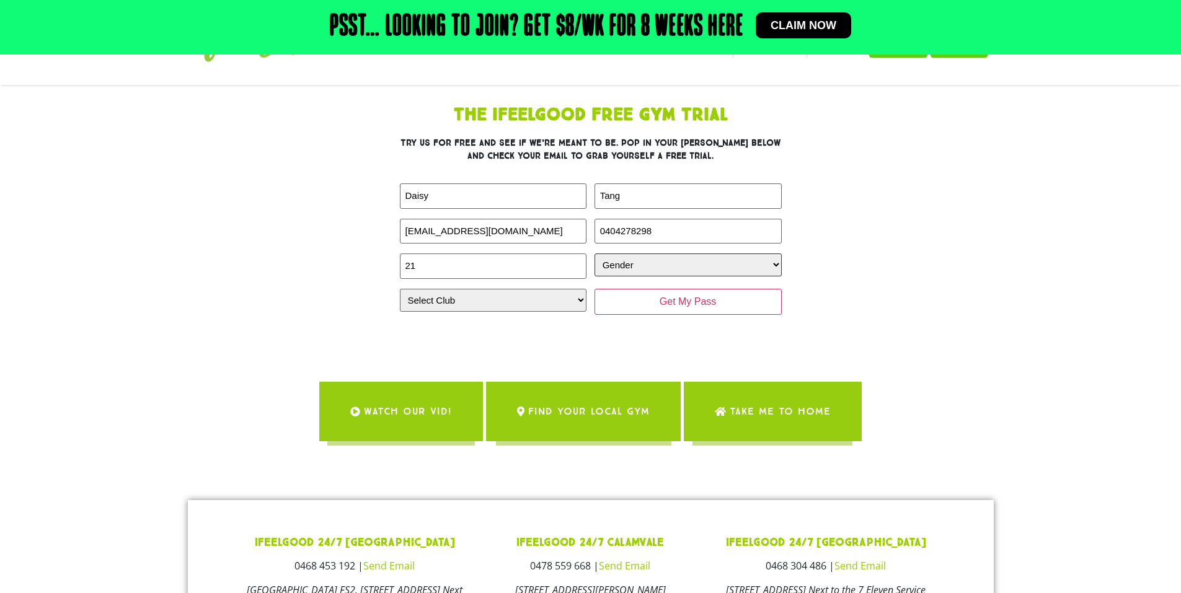
select select "Female"
click at [594, 254] on select "Gender Male Female" at bounding box center [687, 265] width 187 height 23
click at [514, 300] on select "Select Club Alexandra Hills Calamvale Coopers Plains Middle Park Oxenford Oxley…" at bounding box center [493, 300] width 187 height 23
select select "Oxley"
click at [400, 289] on select "Select Club Alexandra Hills Calamvale Coopers Plains Middle Park Oxenford Oxley…" at bounding box center [493, 300] width 187 height 23
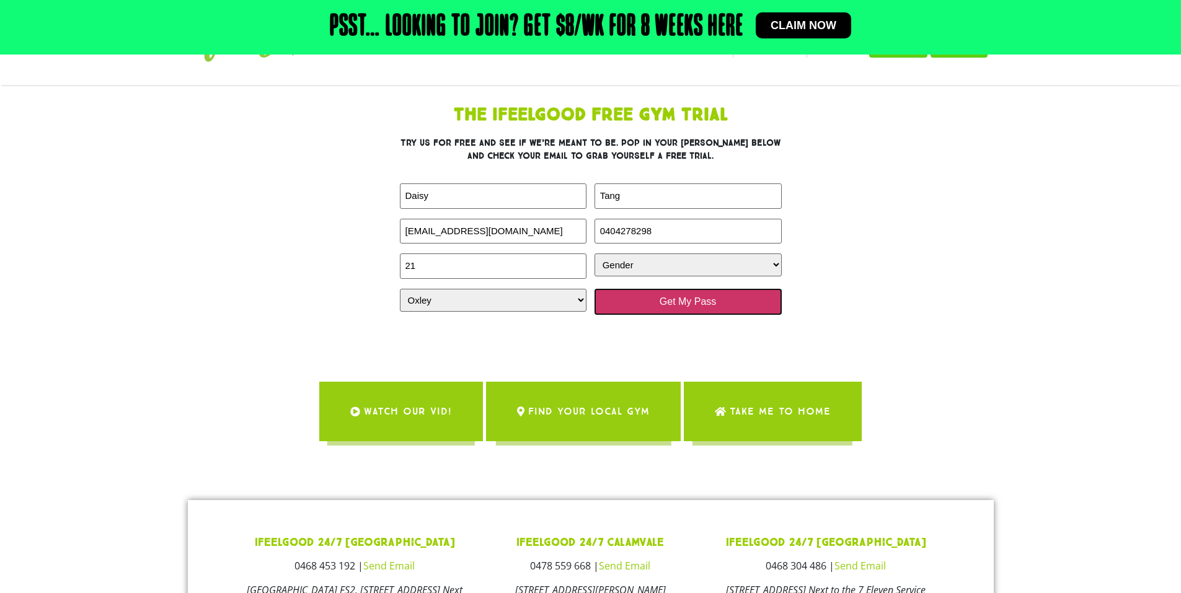
click at [720, 306] on input "Get My Pass" at bounding box center [687, 302] width 187 height 26
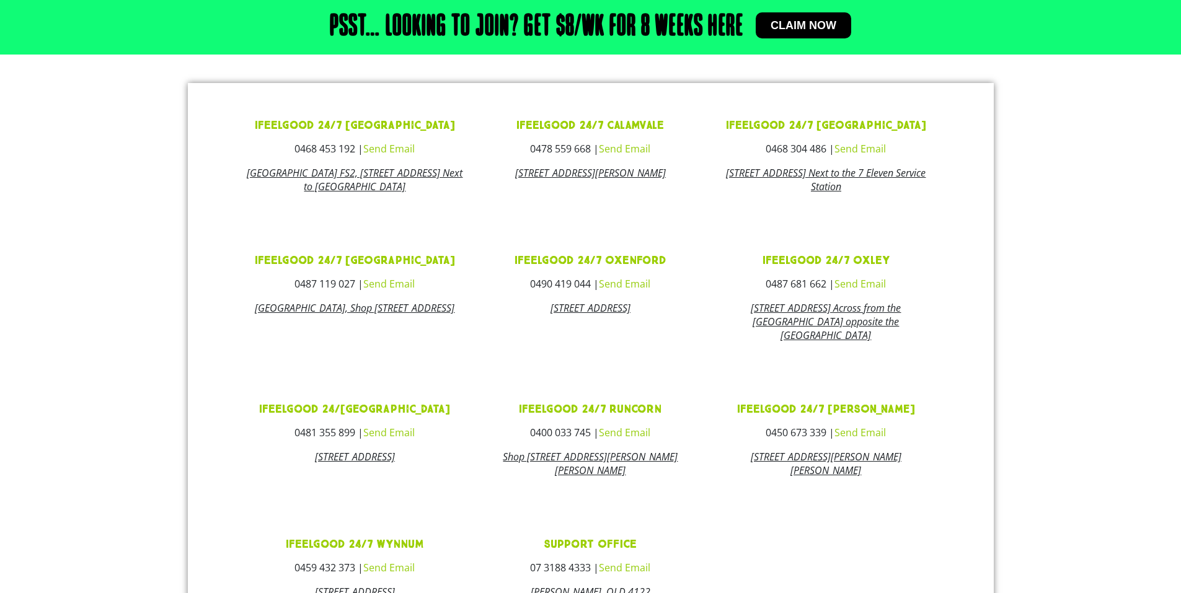
scroll to position [558, 0]
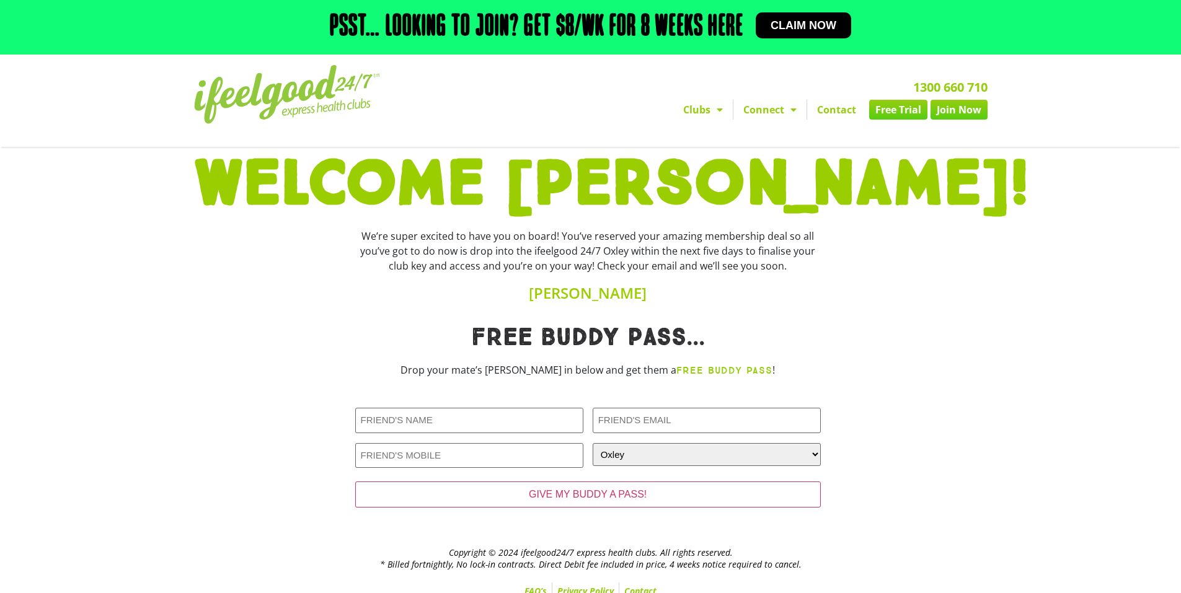
scroll to position [13, 0]
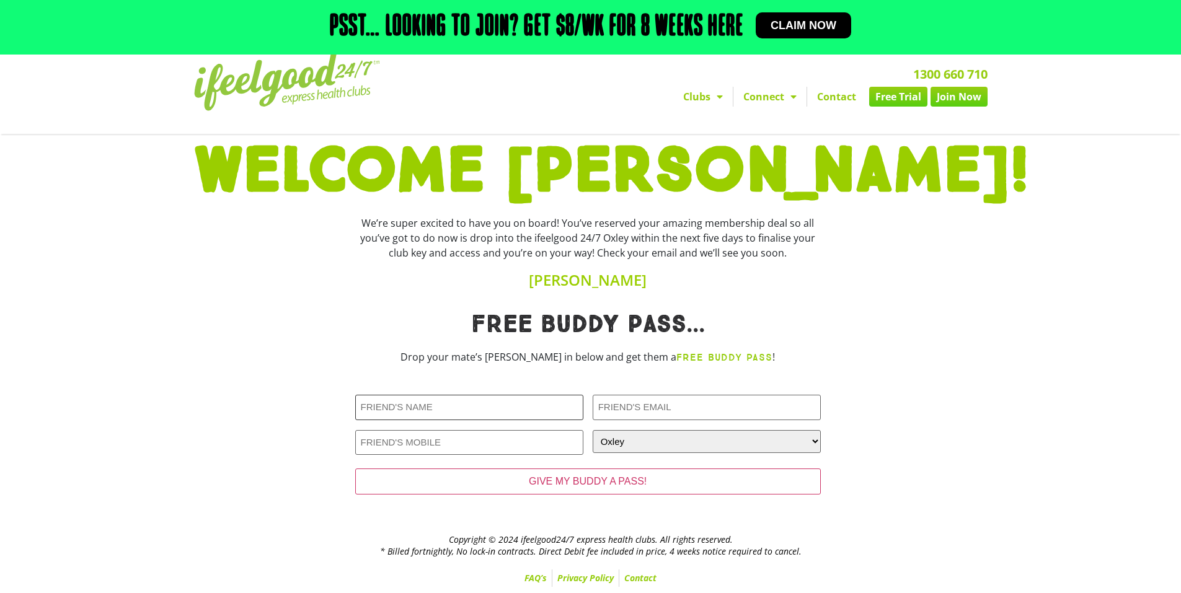
click at [472, 405] on input "Friends Name (Required)" at bounding box center [469, 407] width 228 height 25
click at [475, 398] on input "Friends Name (Required)" at bounding box center [469, 407] width 228 height 25
type input "[PERSON_NAME]"
click at [681, 408] on input "Friends Email (Required)" at bounding box center [707, 407] width 228 height 25
click at [532, 440] on input "Friends Phone (Required)" at bounding box center [469, 442] width 228 height 25
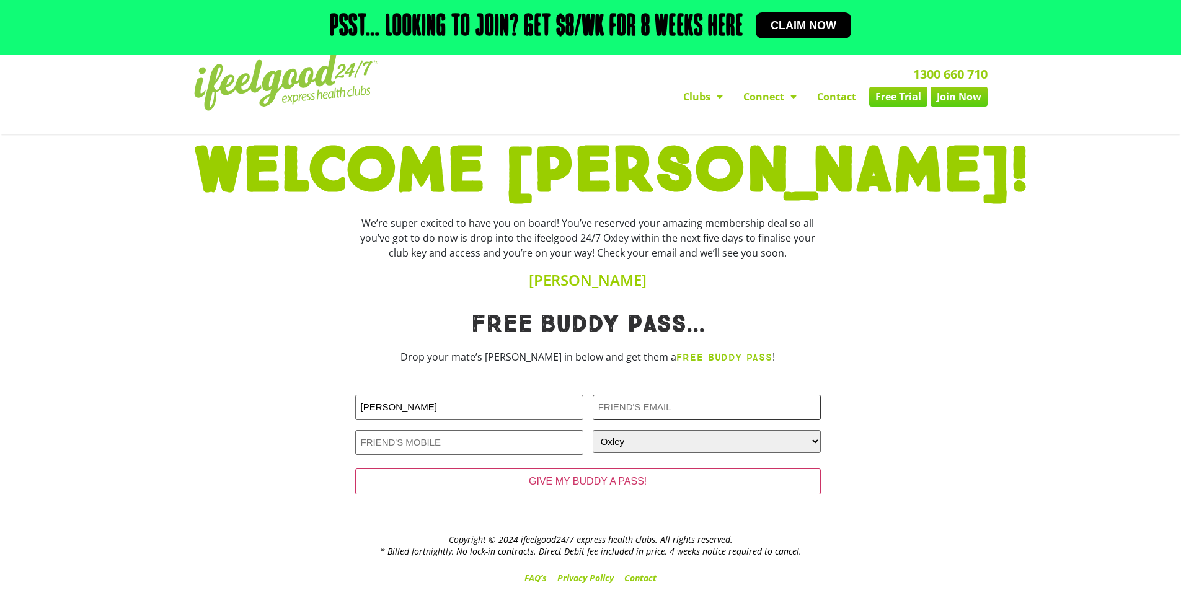
click at [666, 406] on input "Friends Email (Required)" at bounding box center [707, 407] width 228 height 25
click at [1085, 414] on section "Free Buddy pass... Drop your mate’s [PERSON_NAME] in below and get them a FREE …" at bounding box center [590, 411] width 1181 height 210
click at [645, 406] on input "Friends Email (Required)" at bounding box center [707, 407] width 228 height 25
paste input "[EMAIL_ADDRESS][DOMAIN_NAME]"
type input "[EMAIL_ADDRESS][DOMAIN_NAME]"
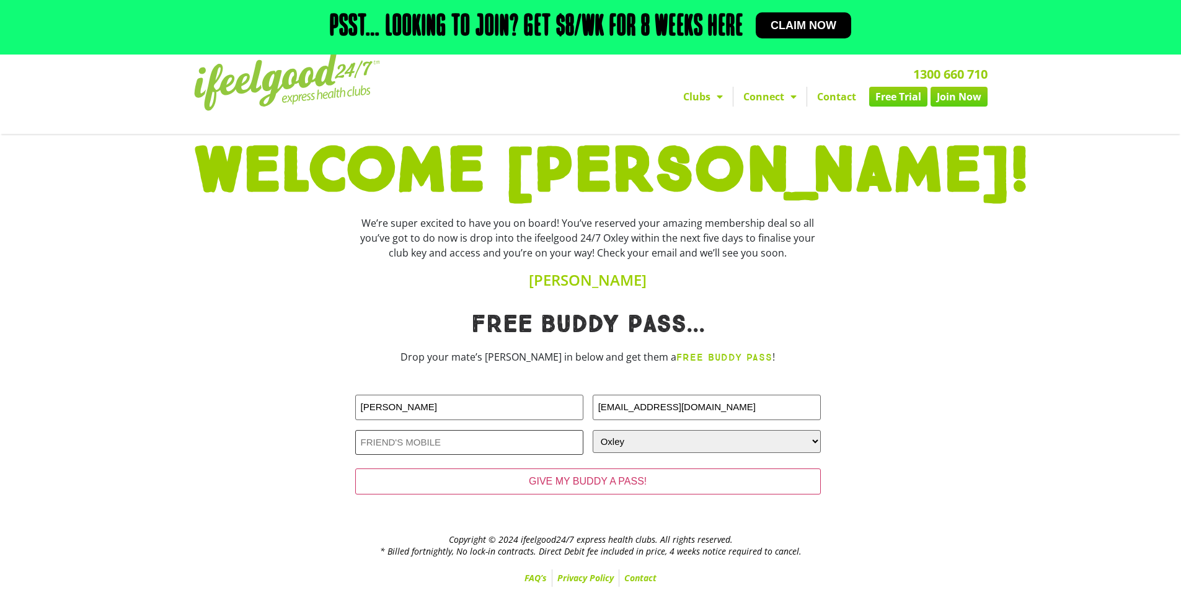
click at [500, 433] on input "Friends Phone (Required)" at bounding box center [469, 442] width 228 height 25
paste input "0433765889"
type input "0433765889"
click at [467, 412] on input "[PERSON_NAME]" at bounding box center [469, 407] width 228 height 25
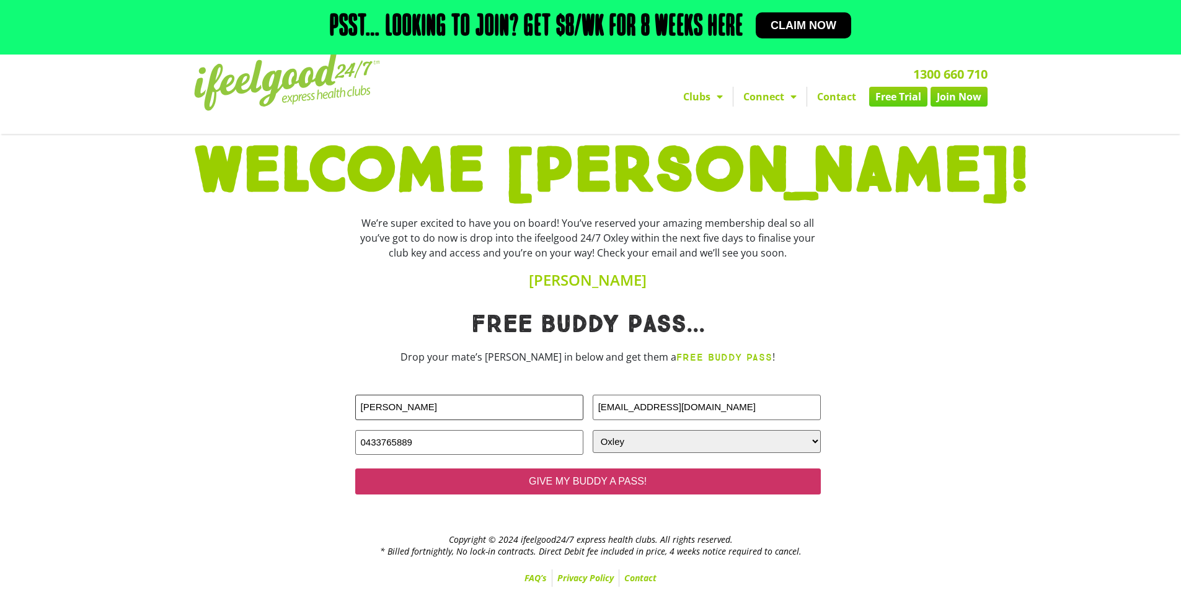
type input "[PERSON_NAME]"
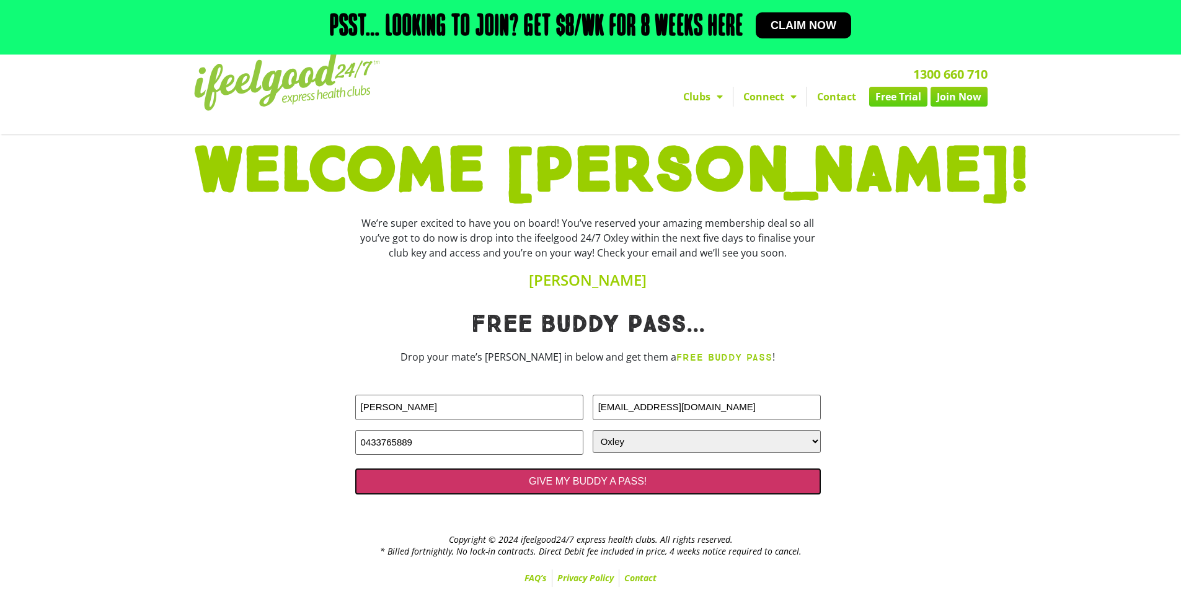
click at [587, 486] on input "GIVE MY BUDDY A PASS!" at bounding box center [588, 482] width 466 height 26
click at [673, 486] on input "GIVE MY BUDDY A PASS!" at bounding box center [588, 482] width 466 height 26
